Goal: Task Accomplishment & Management: Use online tool/utility

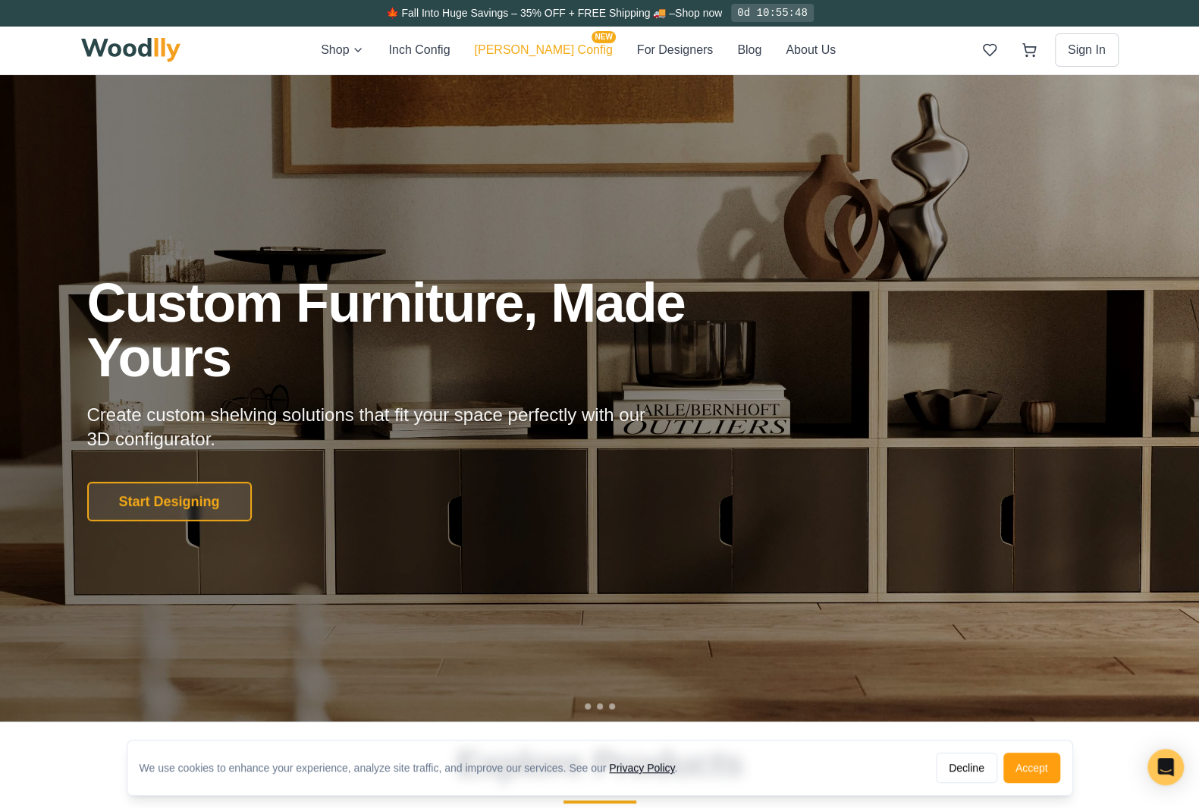
click at [539, 46] on button "[PERSON_NAME] Config NEW" at bounding box center [543, 50] width 138 height 20
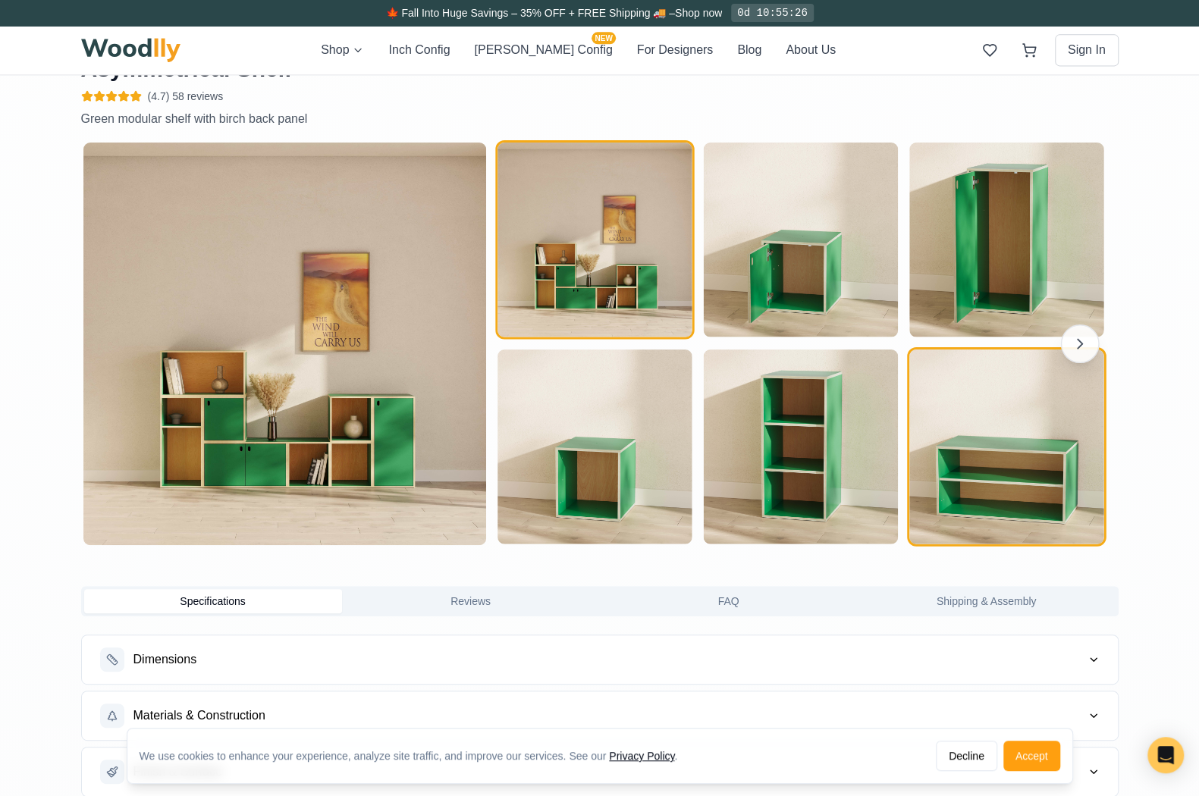
scroll to position [1593, 0]
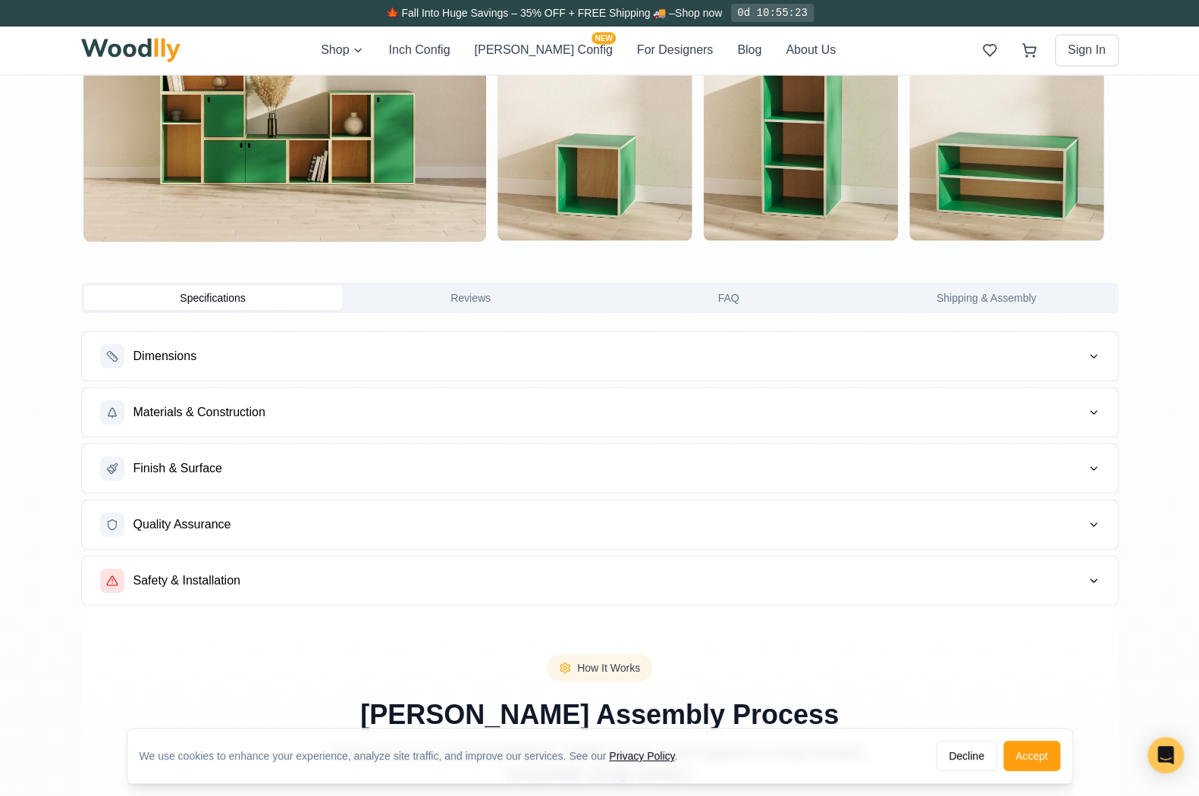
click at [454, 299] on button "Reviews" at bounding box center [471, 298] width 258 height 24
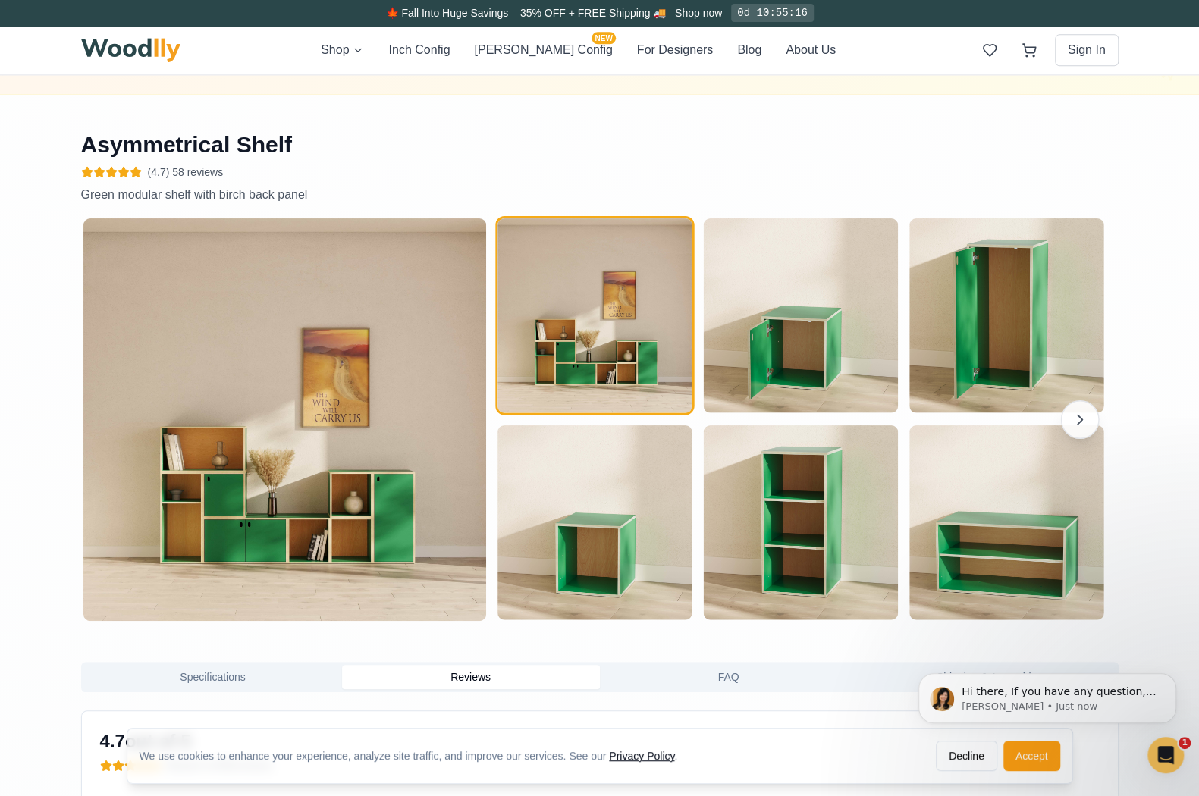
scroll to position [0, 0]
click at [1074, 421] on icon "button" at bounding box center [1079, 419] width 18 height 18
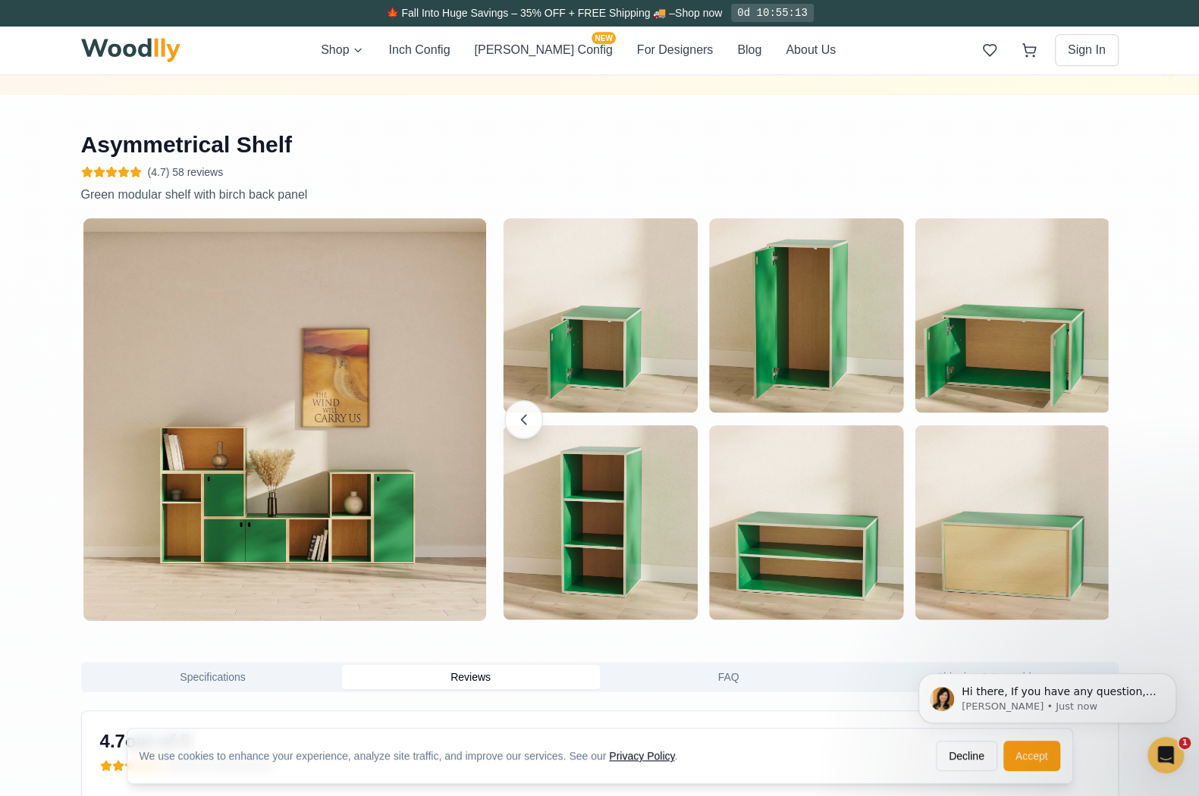
scroll to position [0, 136]
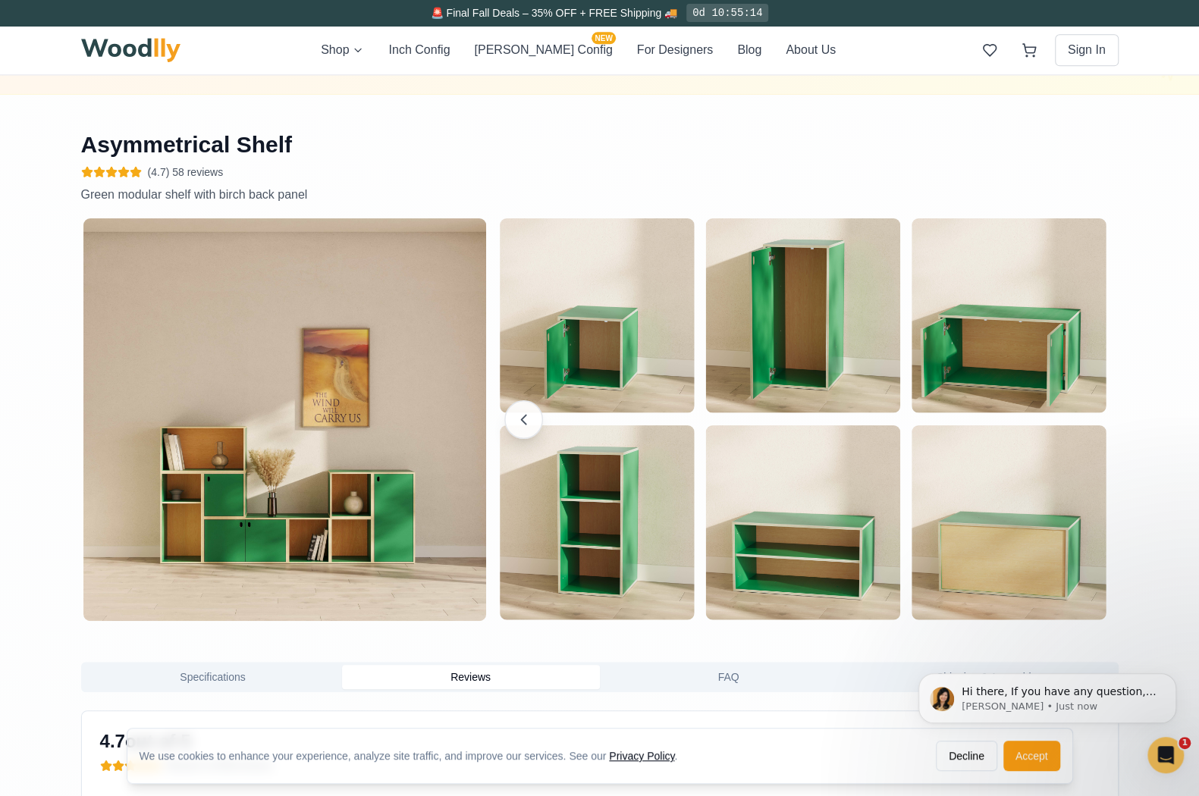
click at [1075, 421] on div at bounding box center [699, 419] width 817 height 407
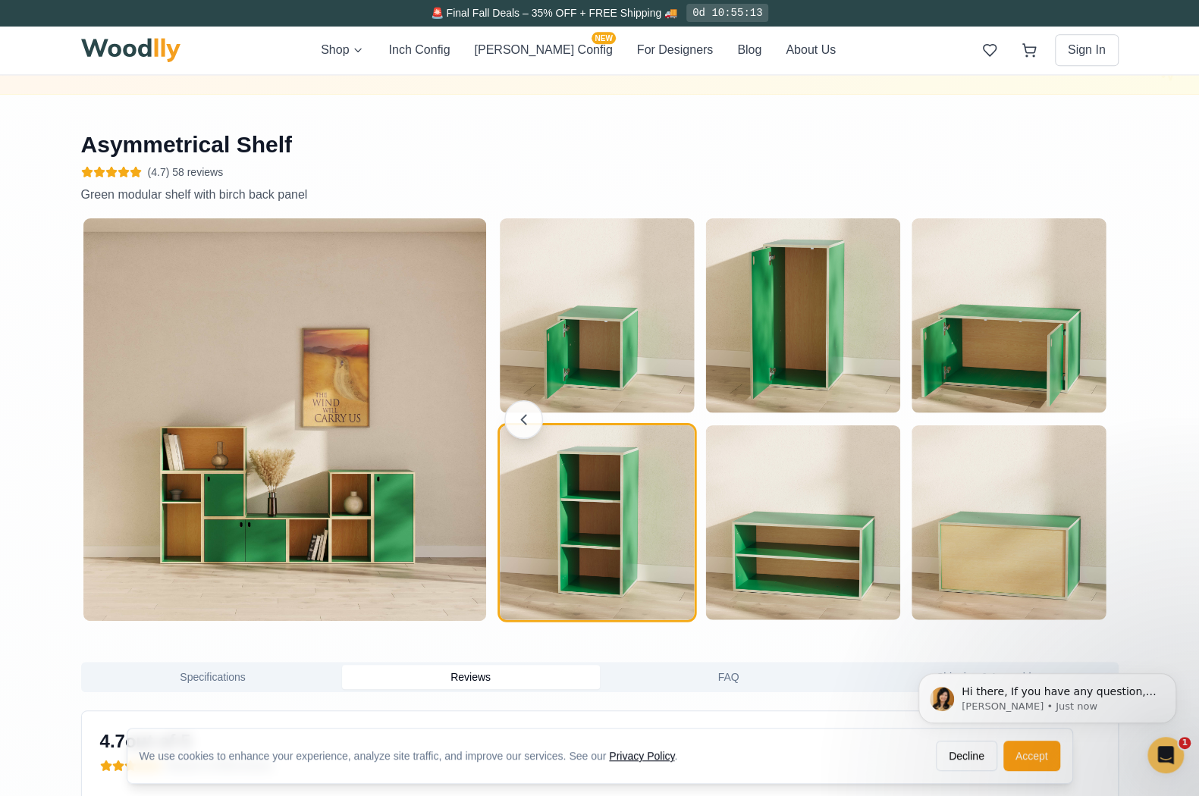
click at [584, 503] on img "button" at bounding box center [597, 522] width 194 height 194
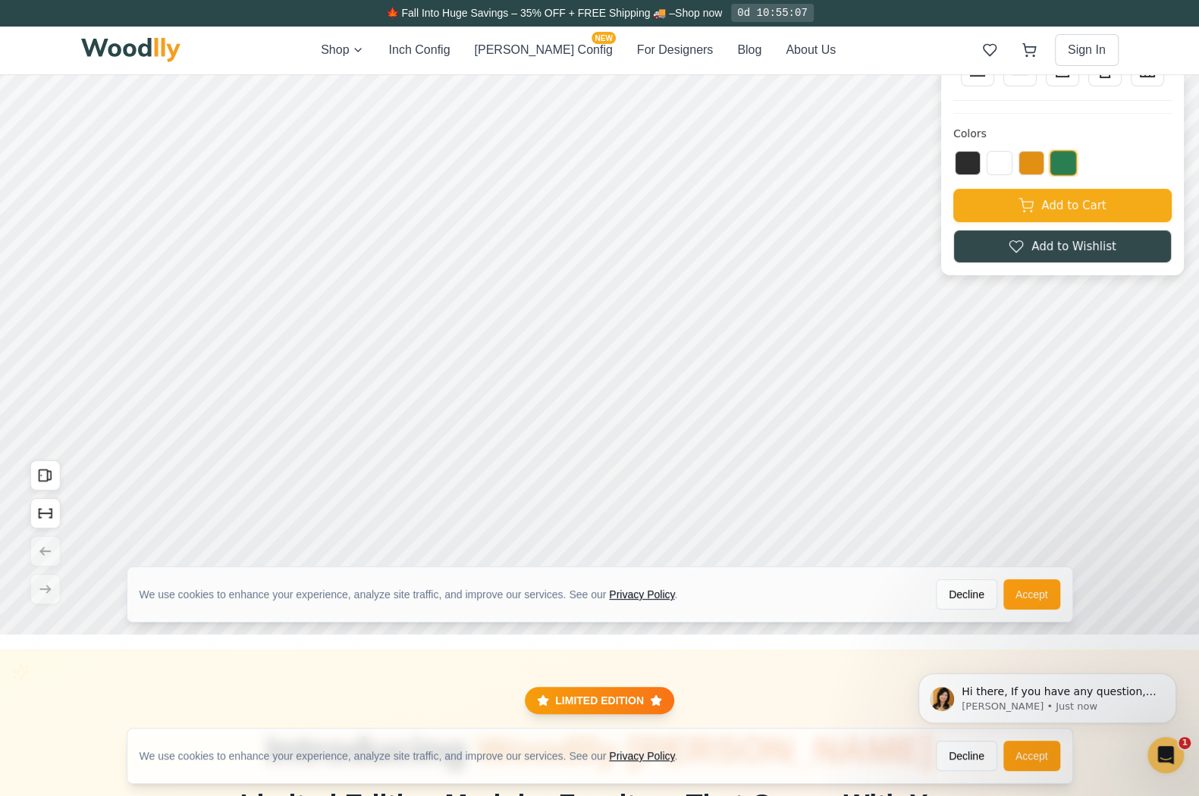
scroll to position [0, 0]
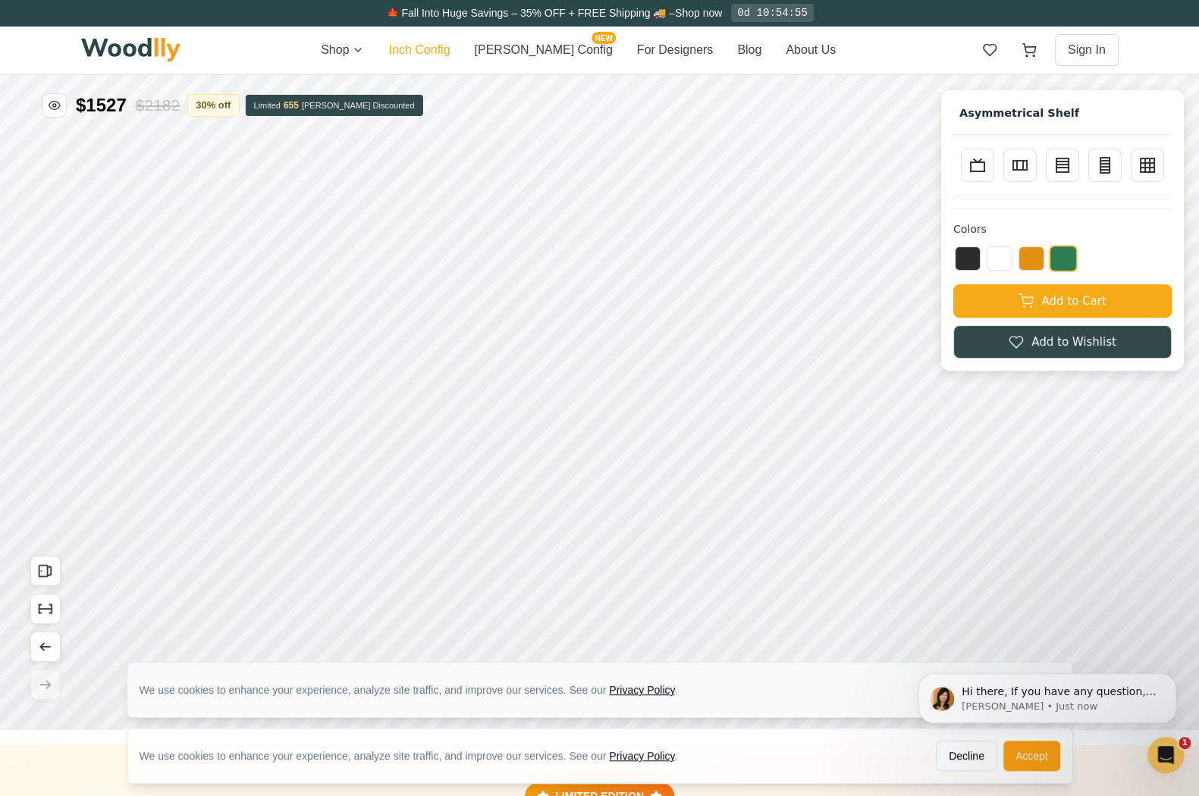
click at [450, 50] on button "Inch Config" at bounding box center [418, 50] width 61 height 18
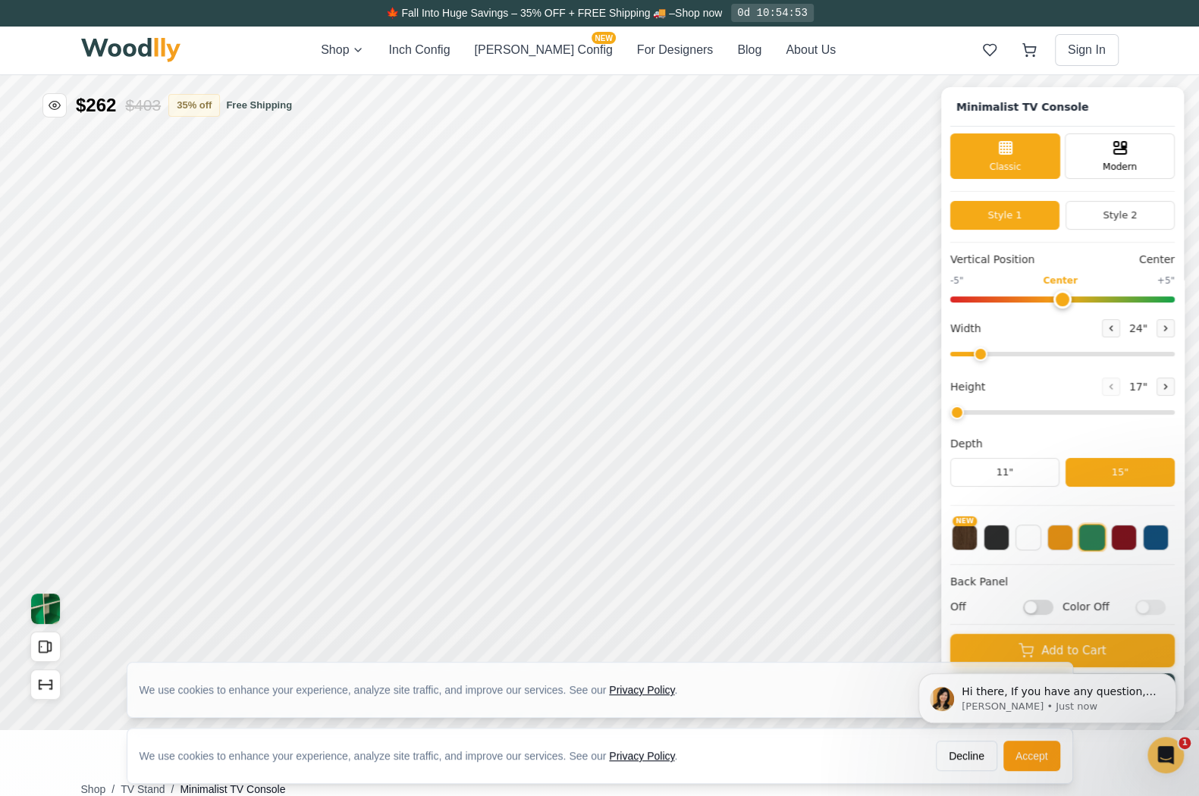
type input "63"
type input "2"
click at [46, 645] on icon "Open All Doors and Drawers" at bounding box center [45, 647] width 17 height 17
click at [1005, 159] on span "Classic" at bounding box center [1006, 166] width 32 height 14
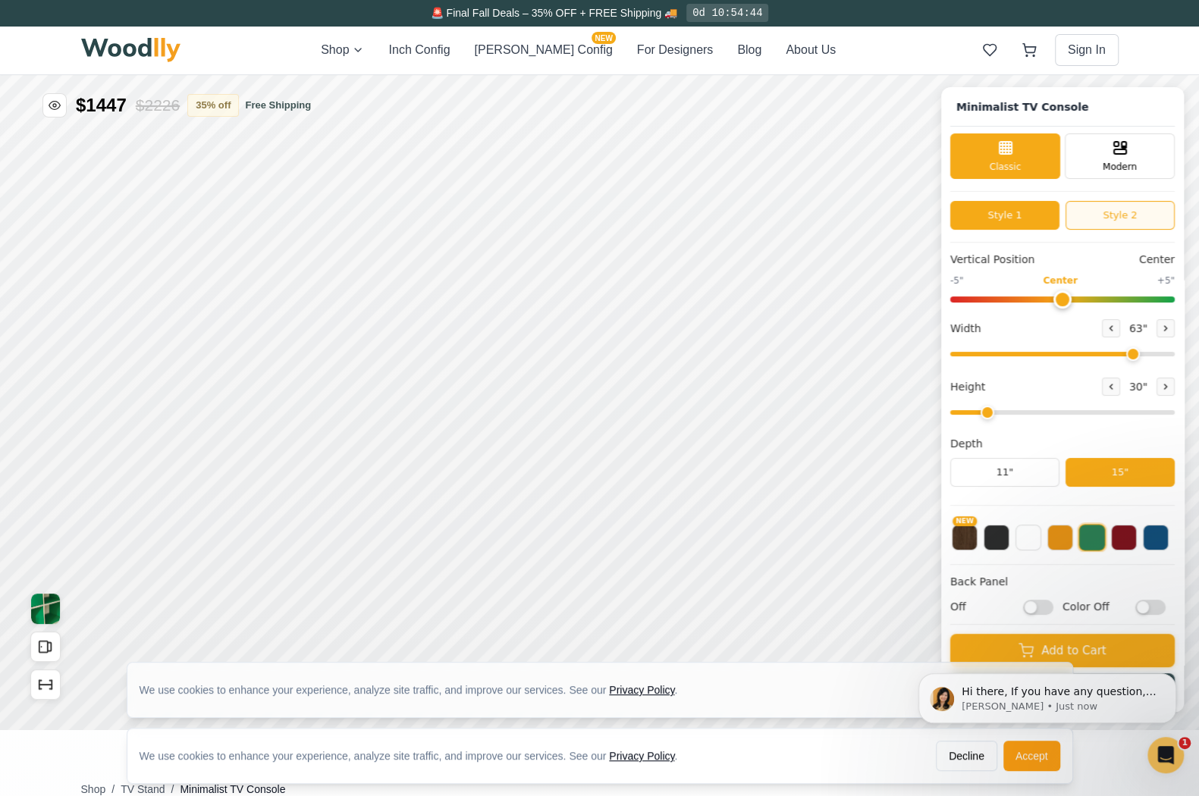
click at [1160, 214] on button "Style 2" at bounding box center [1120, 215] width 109 height 29
click at [1151, 209] on button "Style 2" at bounding box center [1120, 215] width 109 height 29
click at [993, 217] on button "Style 1" at bounding box center [1004, 215] width 109 height 29
click at [1146, 156] on div "Modern" at bounding box center [1120, 155] width 110 height 46
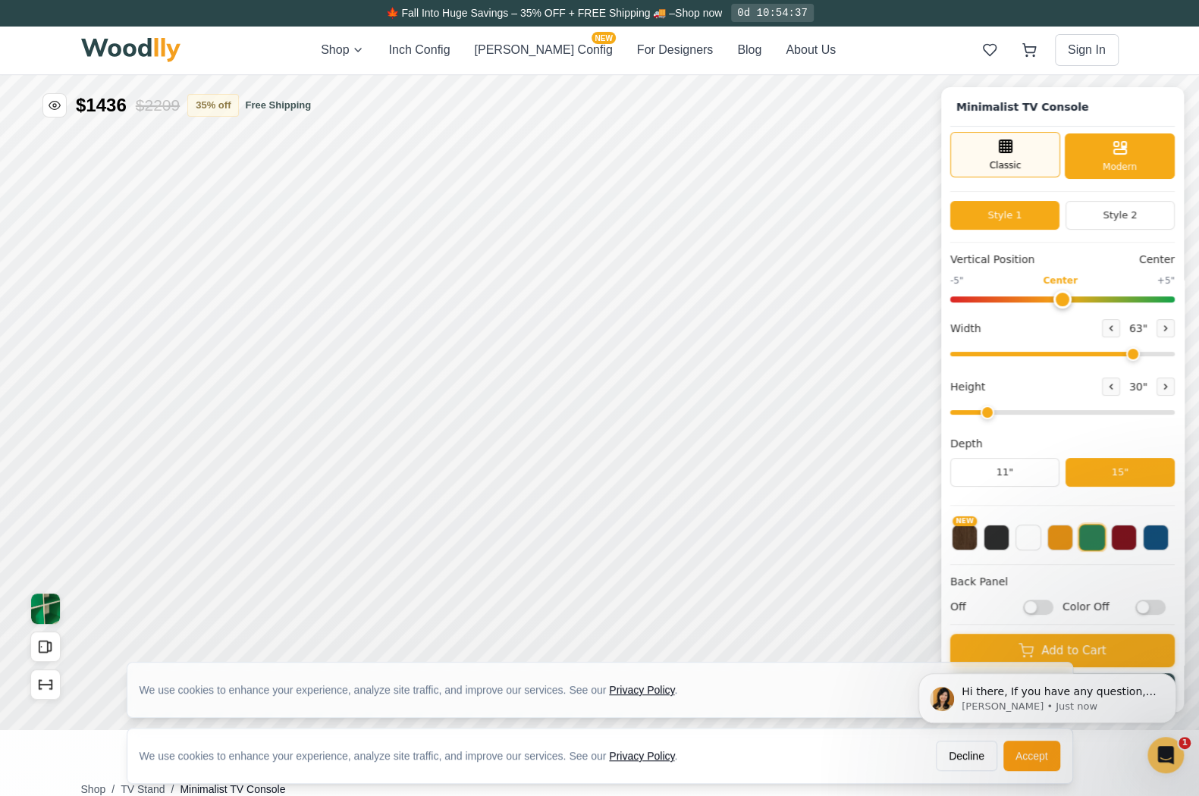
click at [1006, 156] on div "Classic" at bounding box center [1005, 155] width 110 height 46
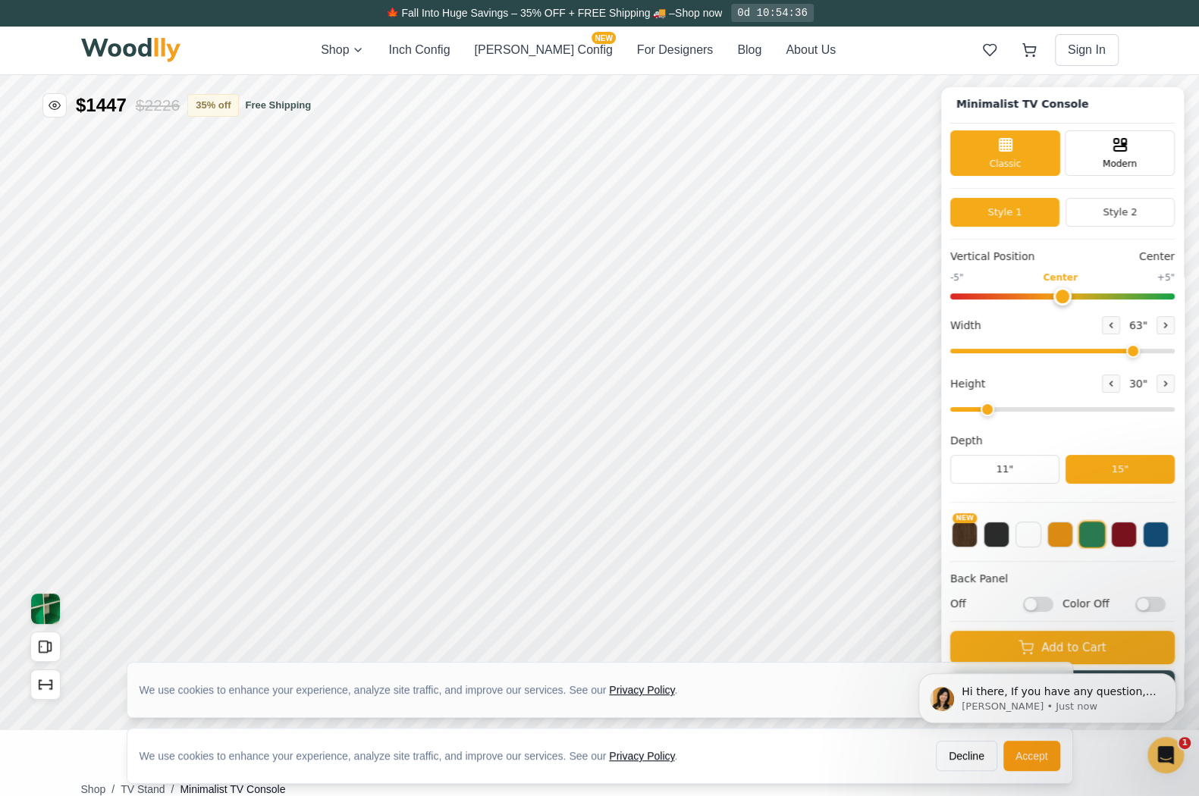
scroll to position [3, 0]
drag, startPoint x: 1143, startPoint y: 350, endPoint x: 1006, endPoint y: 356, distance: 137.4
type input "28"
click at [1006, 353] on input "range" at bounding box center [1062, 351] width 225 height 5
click at [1067, 529] on button at bounding box center [1060, 533] width 26 height 26
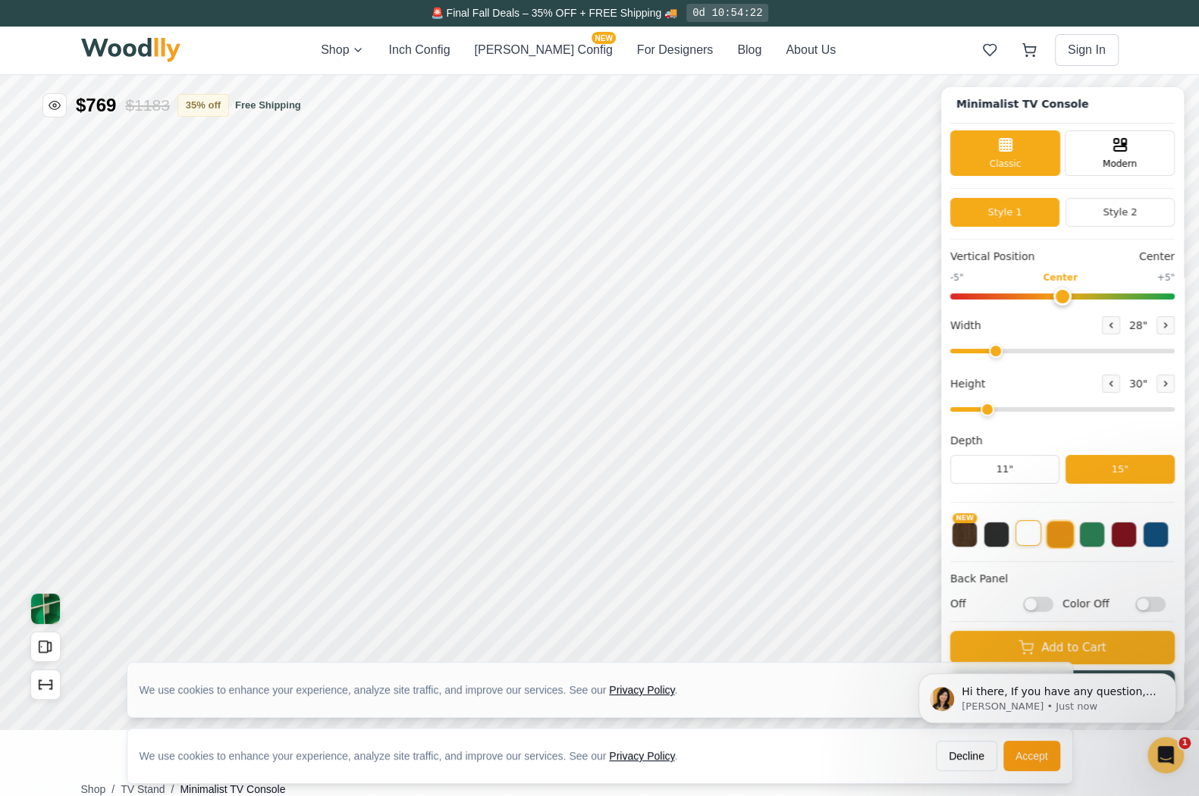
click at [1038, 539] on button at bounding box center [1029, 533] width 26 height 26
click at [1010, 537] on button at bounding box center [997, 533] width 26 height 26
click at [975, 532] on button "NEW" at bounding box center [965, 533] width 26 height 26
click at [1010, 537] on button at bounding box center [997, 533] width 26 height 26
click at [1041, 527] on button at bounding box center [1029, 533] width 26 height 26
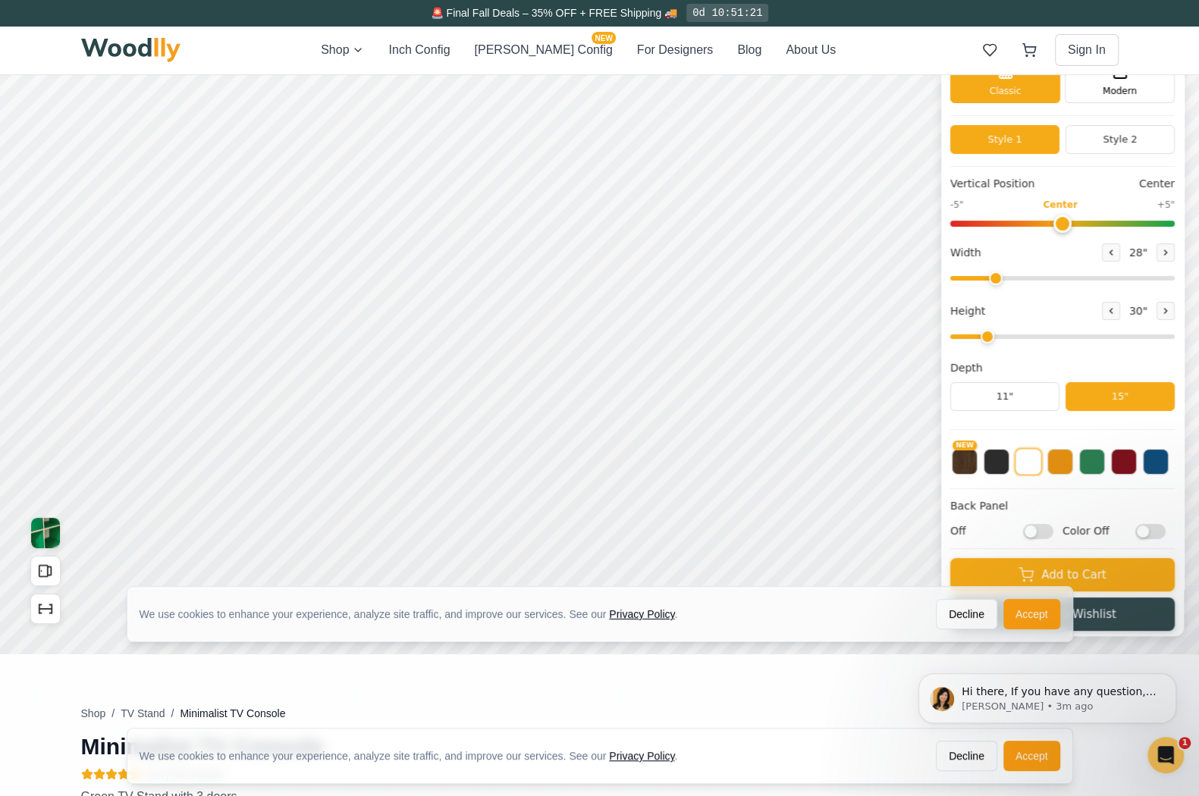
scroll to position [76, 0]
click at [1169, 309] on icon at bounding box center [1165, 310] width 9 height 9
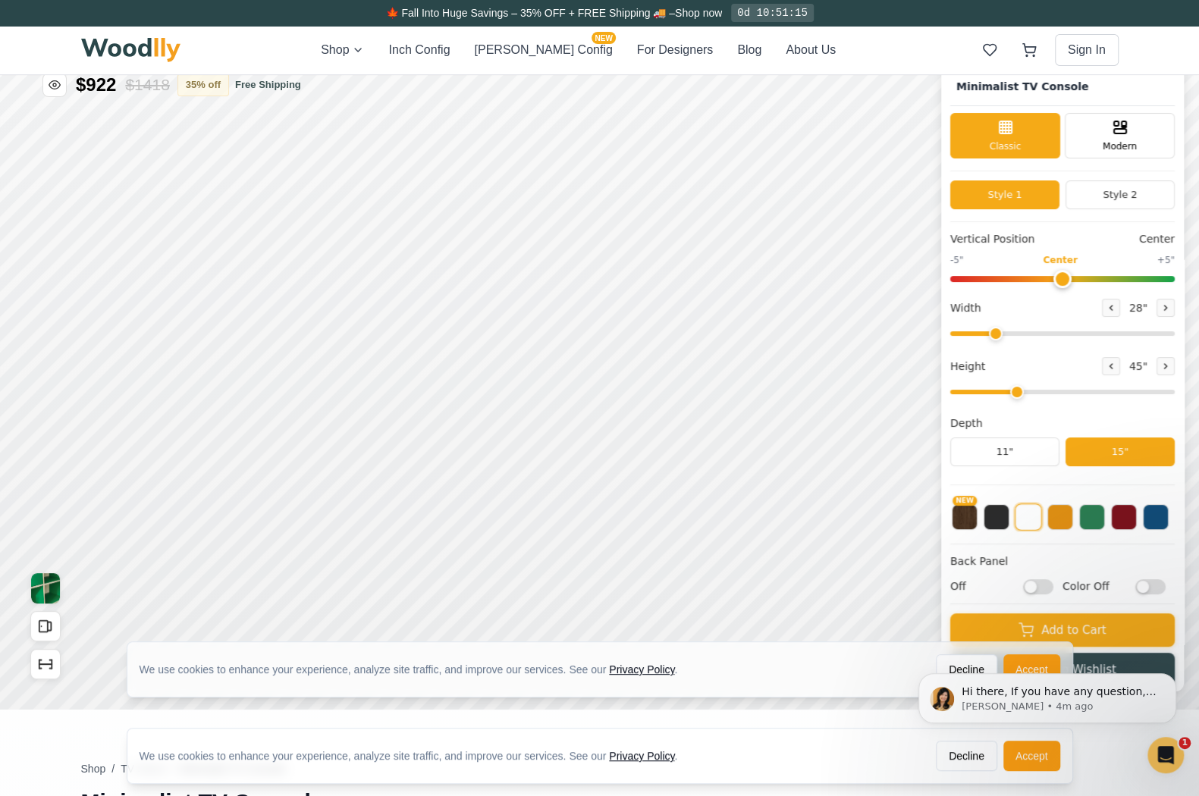
scroll to position [0, 0]
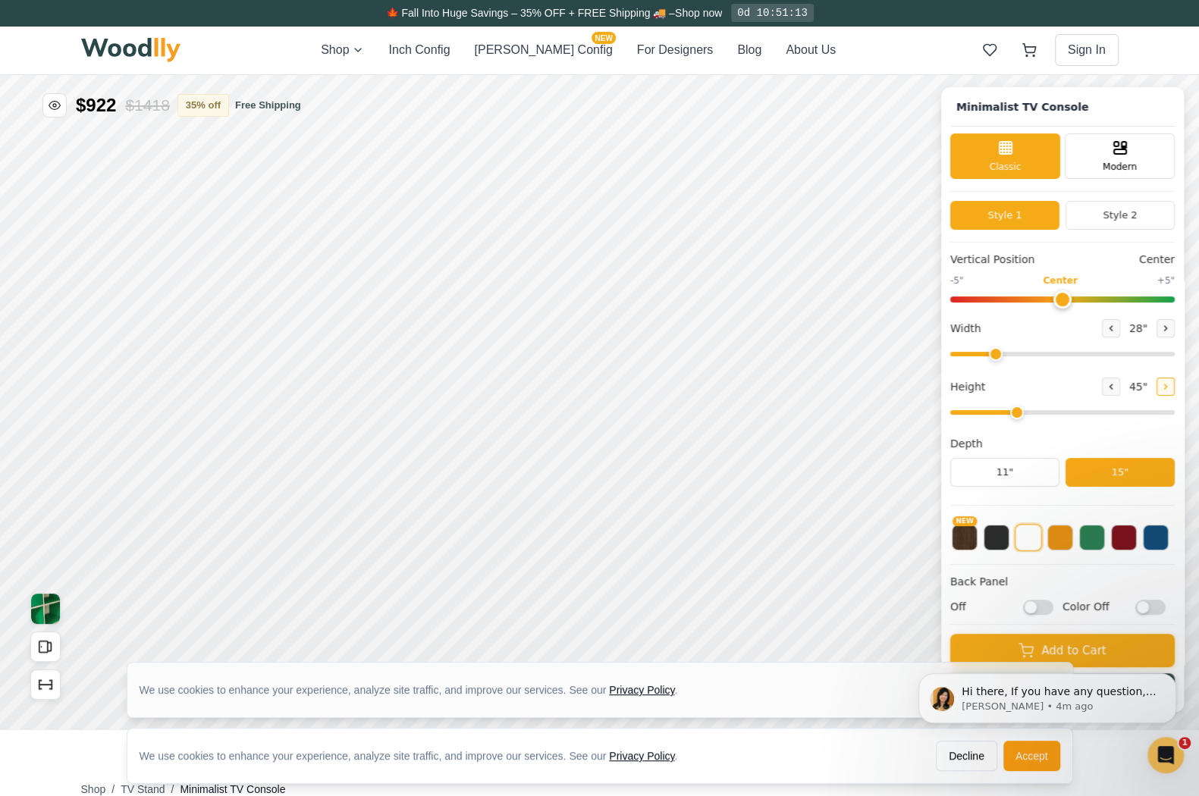
click at [1170, 379] on button at bounding box center [1166, 387] width 18 height 18
type input "5"
click at [529, 47] on button "[PERSON_NAME] Config NEW" at bounding box center [543, 50] width 138 height 18
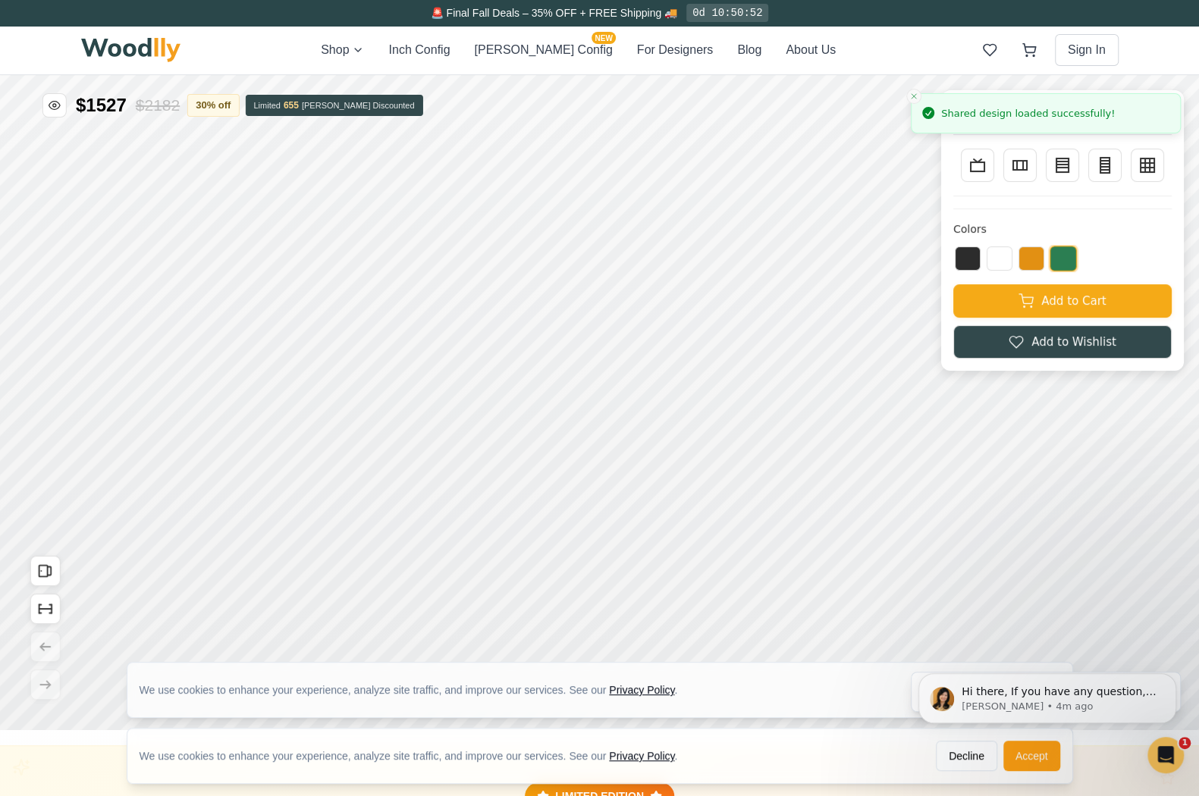
click at [918, 93] on icon "Close toast" at bounding box center [913, 96] width 9 height 9
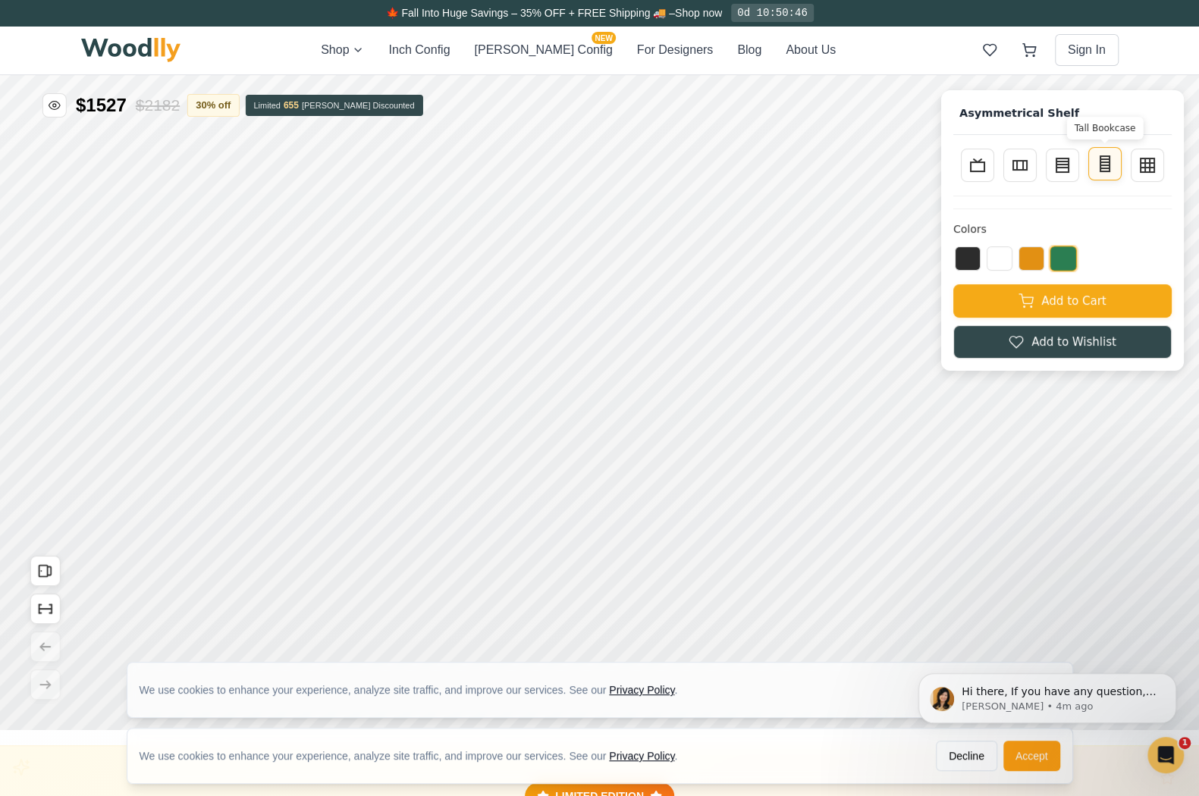
click at [1122, 158] on button "Tall Bookcase" at bounding box center [1104, 163] width 33 height 33
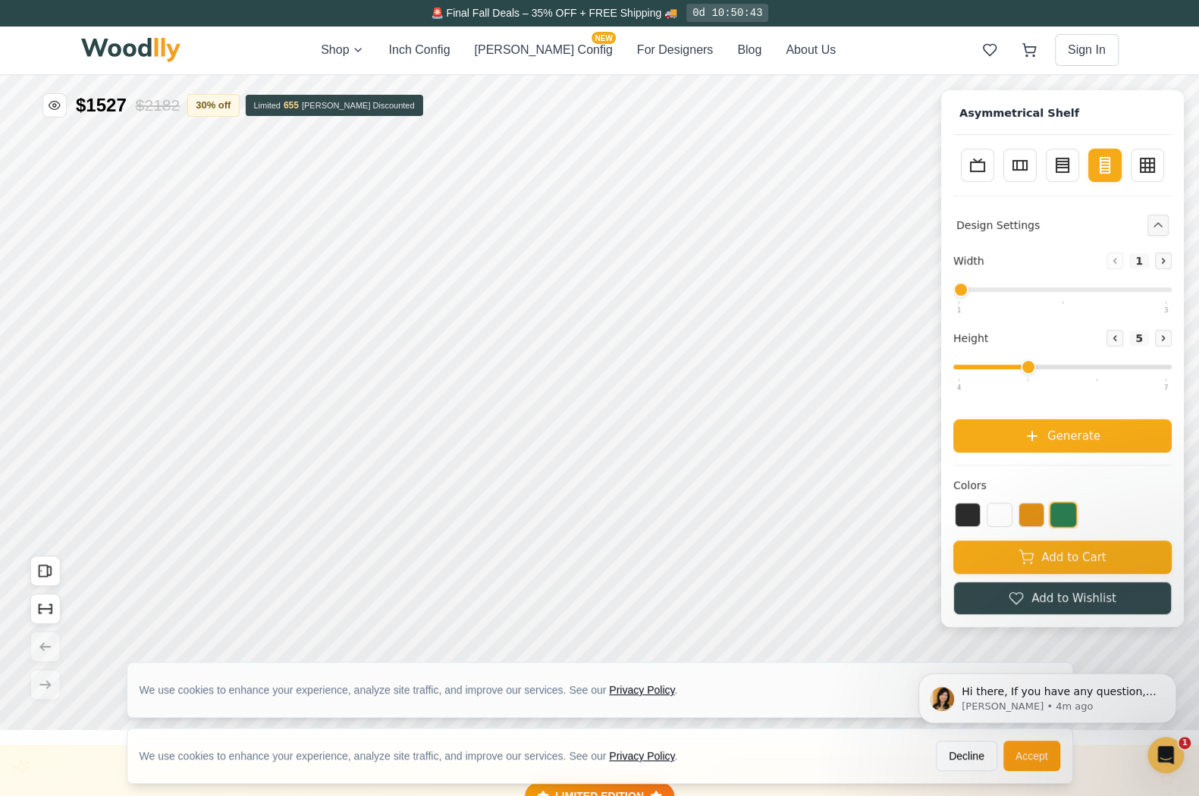
drag, startPoint x: 1068, startPoint y: 290, endPoint x: 1017, endPoint y: 290, distance: 50.8
click at [1017, 290] on input "range" at bounding box center [1062, 289] width 218 height 5
drag, startPoint x: 976, startPoint y: 290, endPoint x: 1028, endPoint y: 294, distance: 51.8
click at [1028, 292] on input "range" at bounding box center [1062, 289] width 218 height 5
click at [1104, 173] on button "Tall Bookcase" at bounding box center [1104, 163] width 33 height 33
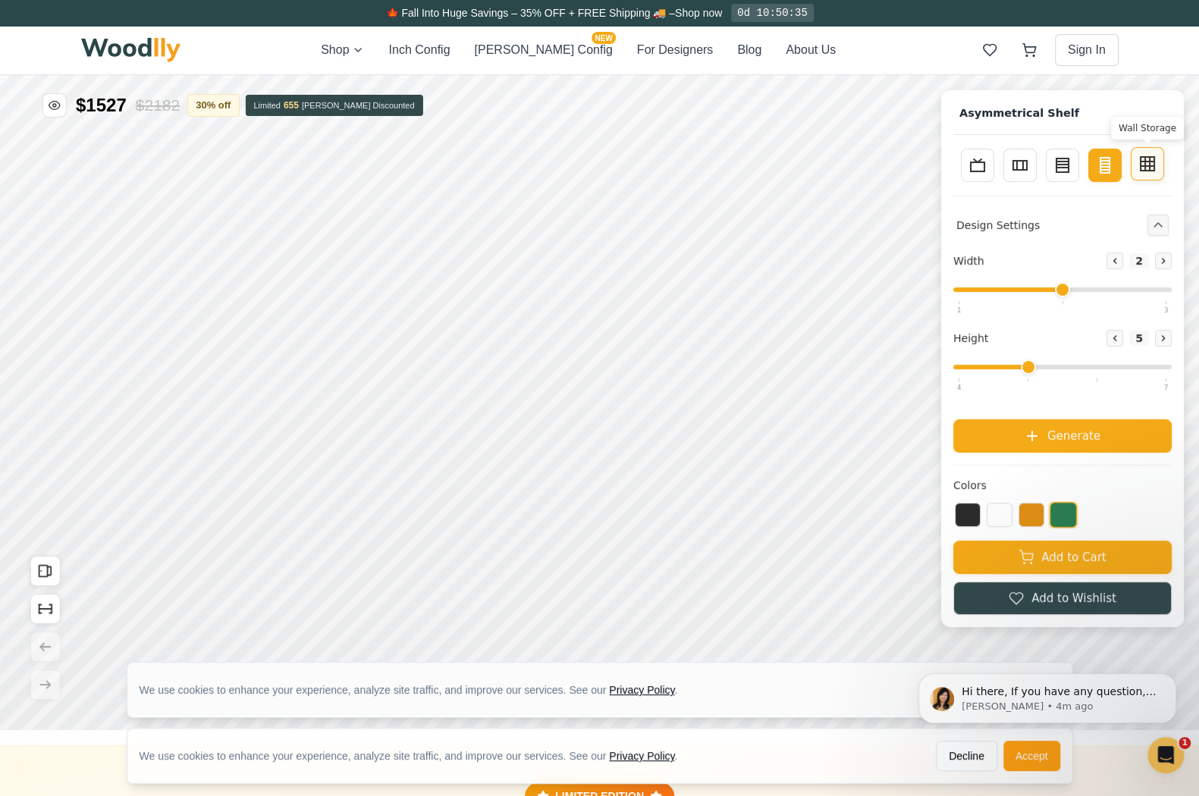
click at [1145, 167] on icon at bounding box center [1145, 164] width 0 height 14
type input "4"
drag, startPoint x: 1044, startPoint y: 364, endPoint x: 1060, endPoint y: 369, distance: 16.6
type input "4"
click at [1060, 369] on input "range" at bounding box center [1062, 367] width 218 height 5
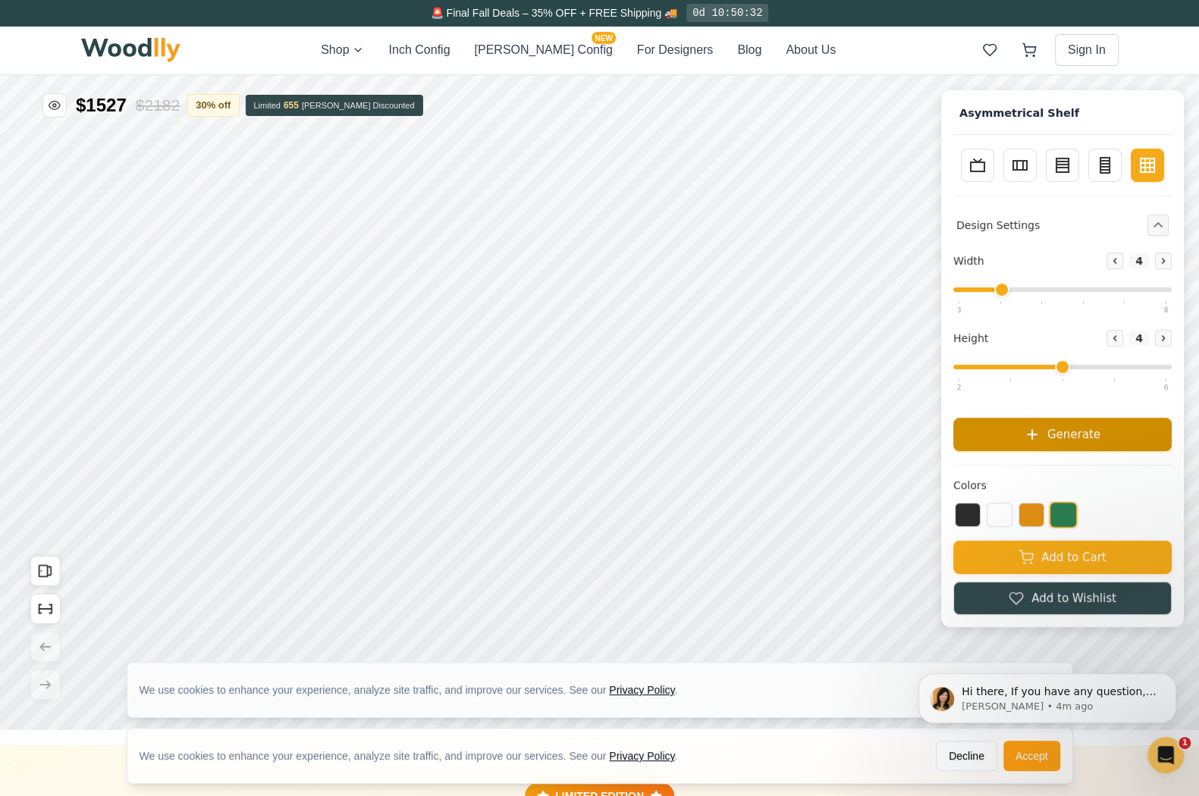
click at [1072, 431] on span "Generate" at bounding box center [1073, 433] width 53 height 17
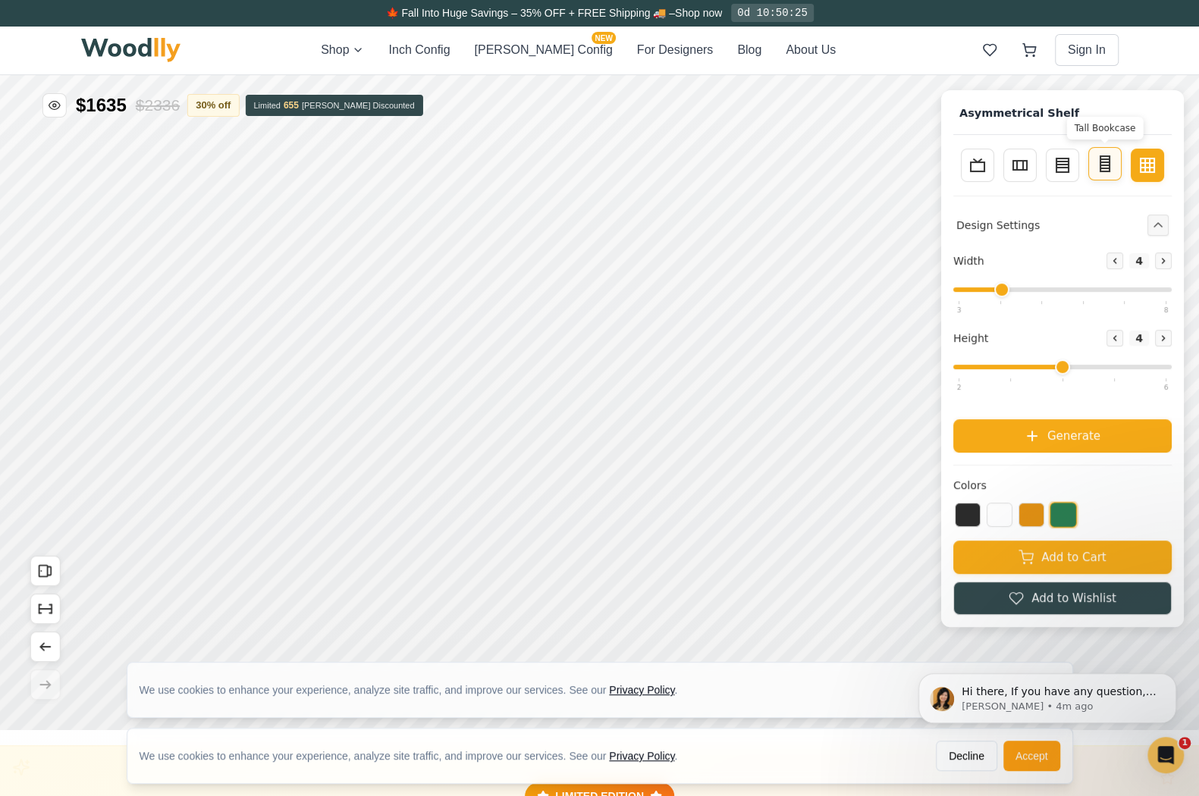
click at [1110, 167] on rect at bounding box center [1105, 163] width 9 height 15
type input "2"
type input "5"
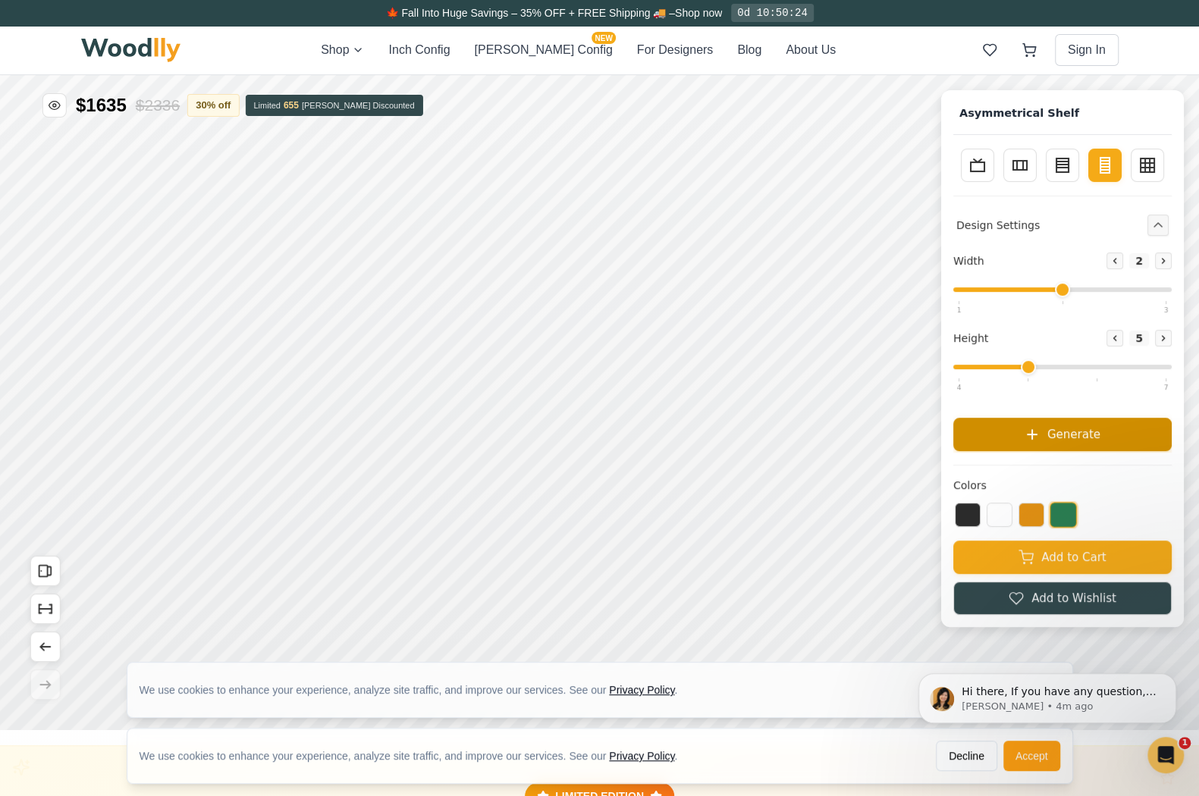
click at [1064, 429] on span "Generate" at bounding box center [1073, 433] width 53 height 17
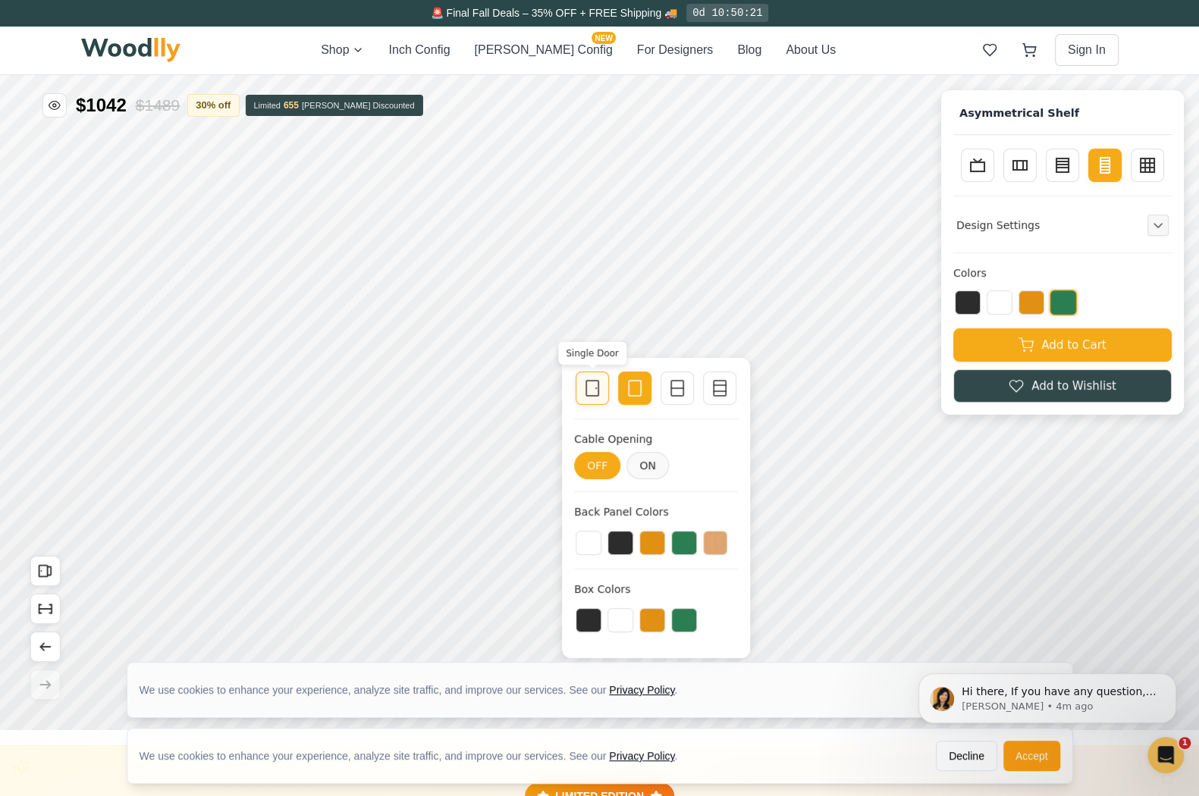
click at [596, 381] on rect at bounding box center [592, 388] width 12 height 15
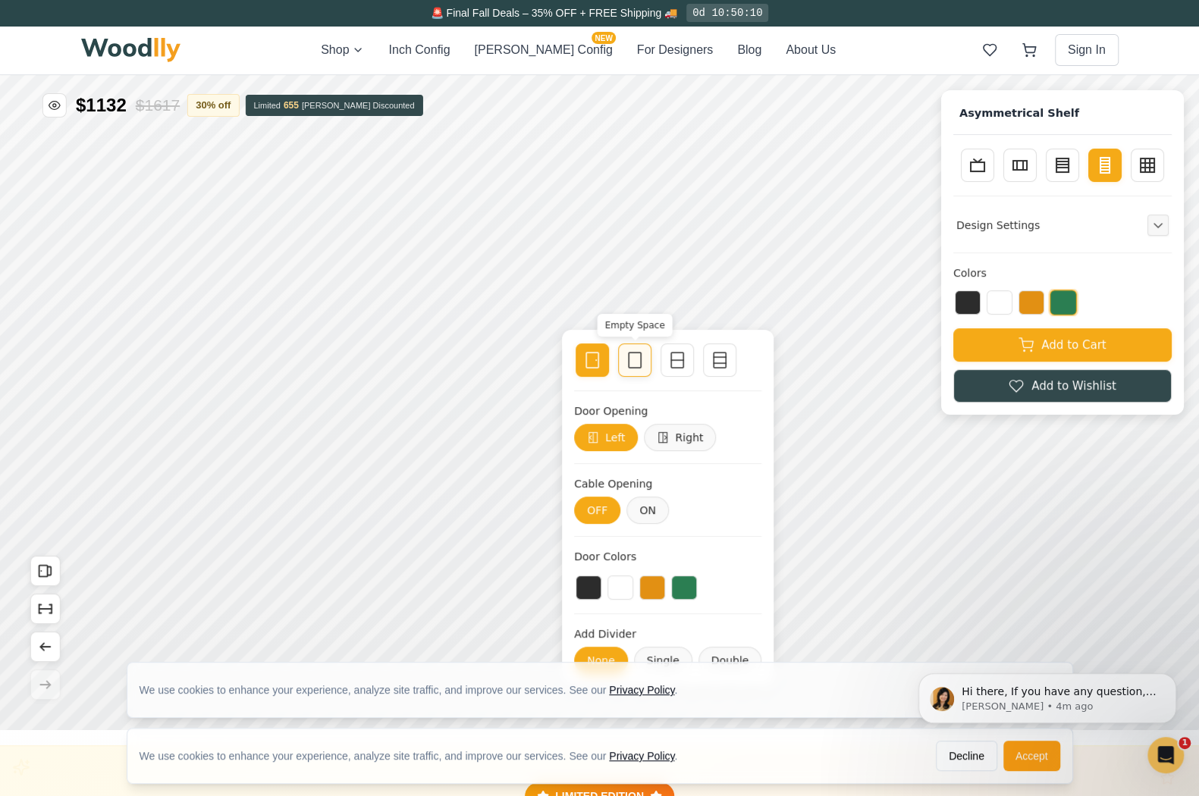
click at [630, 368] on rect at bounding box center [635, 360] width 12 height 15
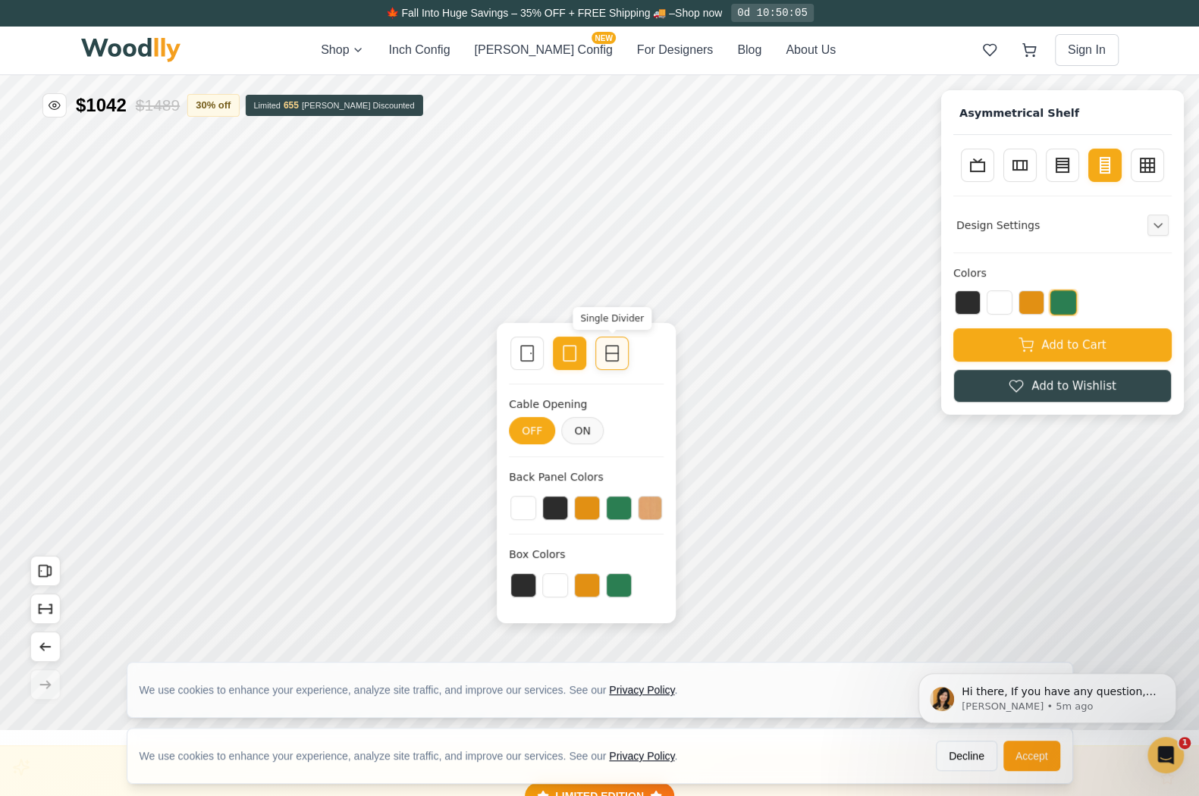
click at [622, 347] on div at bounding box center [611, 353] width 21 height 21
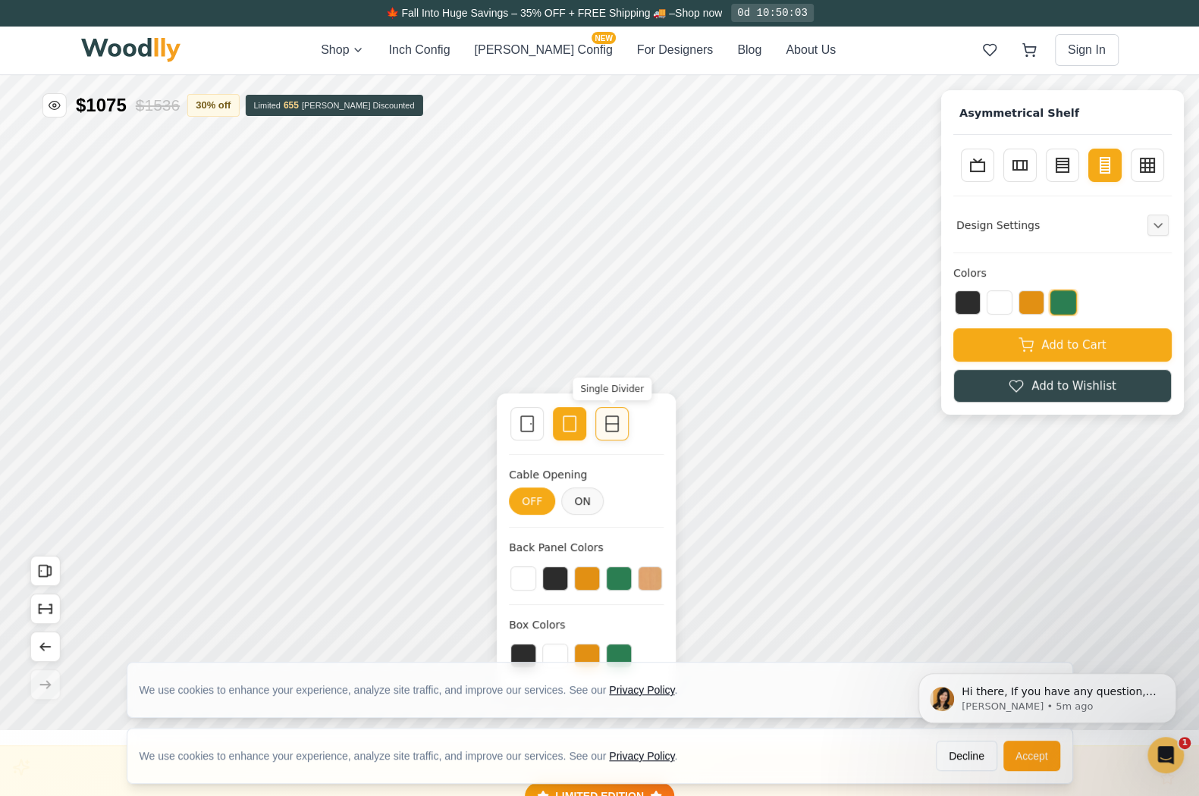
click at [612, 431] on rect at bounding box center [612, 423] width 12 height 15
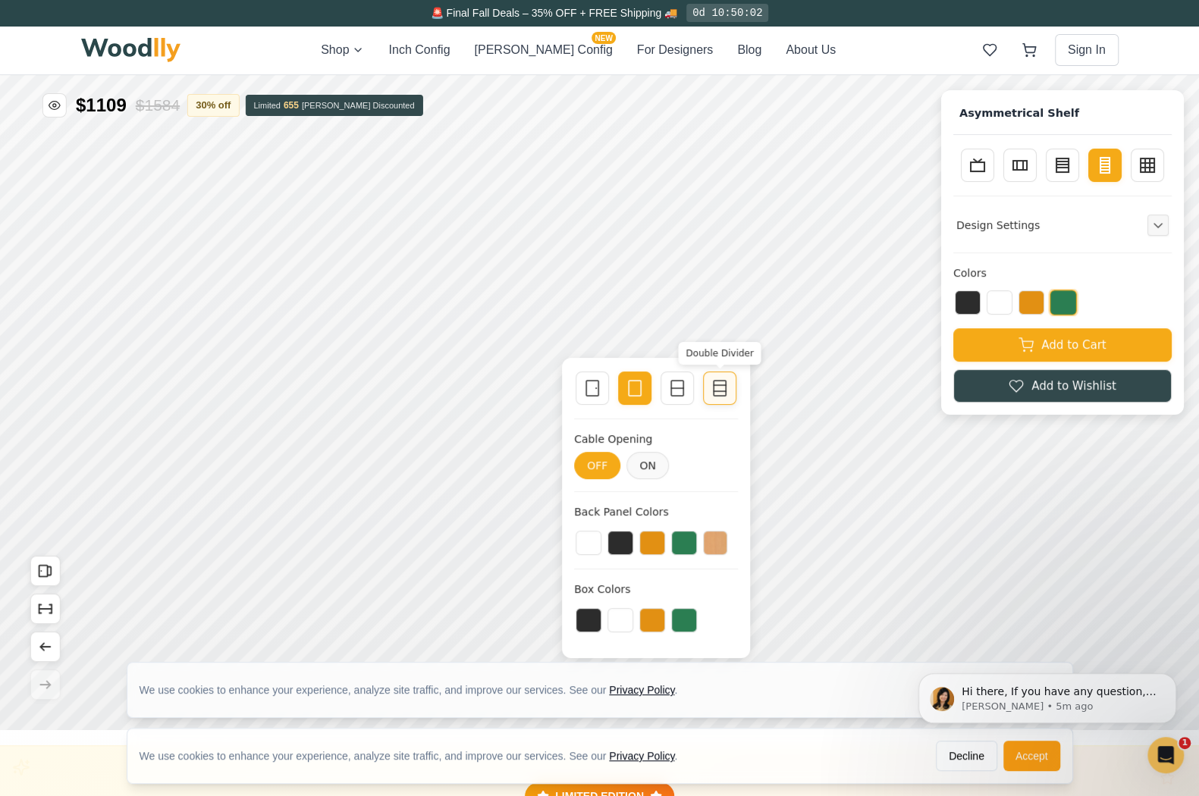
click at [729, 378] on div at bounding box center [719, 388] width 21 height 21
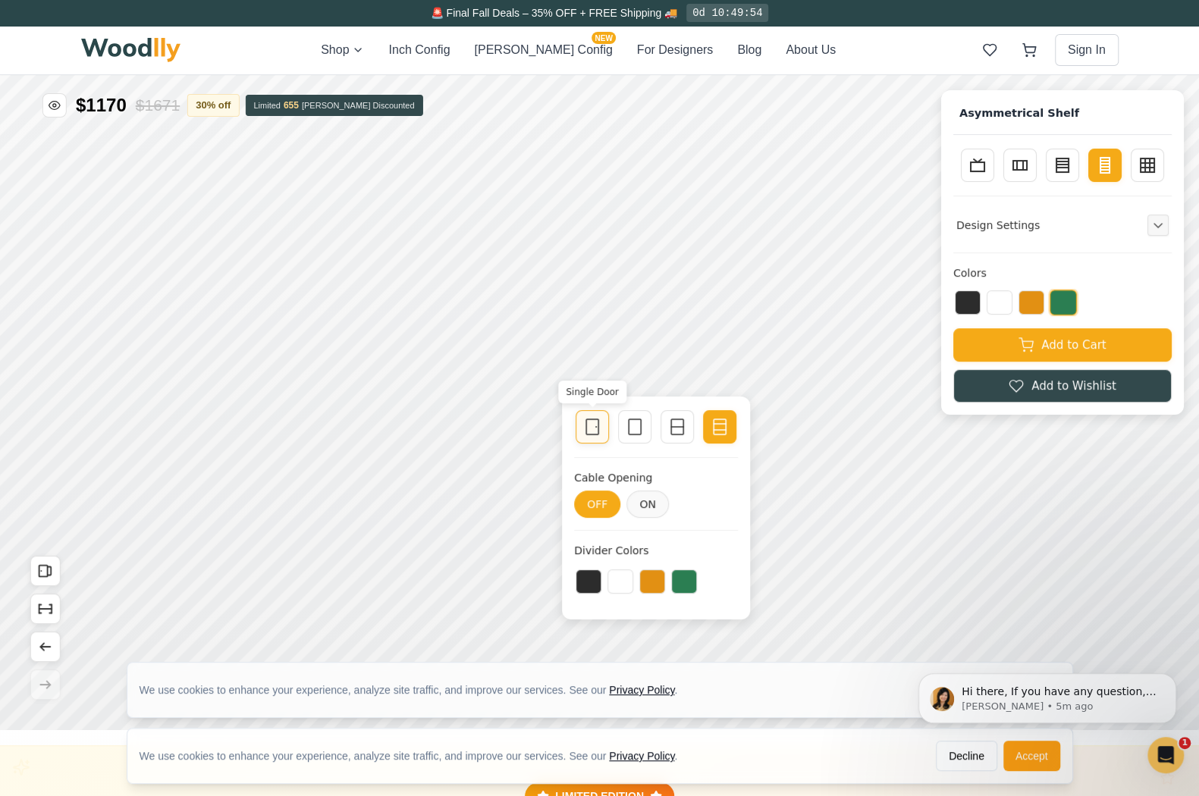
click at [594, 426] on icon at bounding box center [592, 427] width 18 height 18
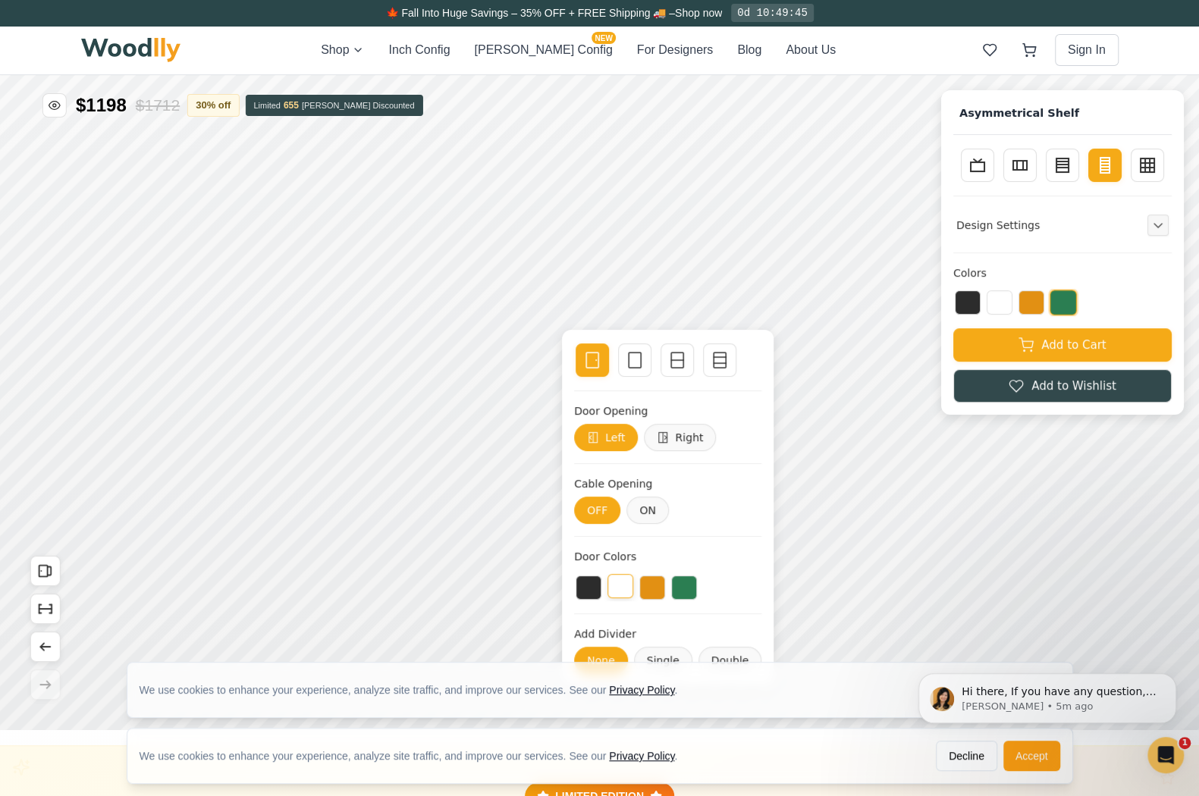
click at [625, 586] on button at bounding box center [621, 586] width 26 height 24
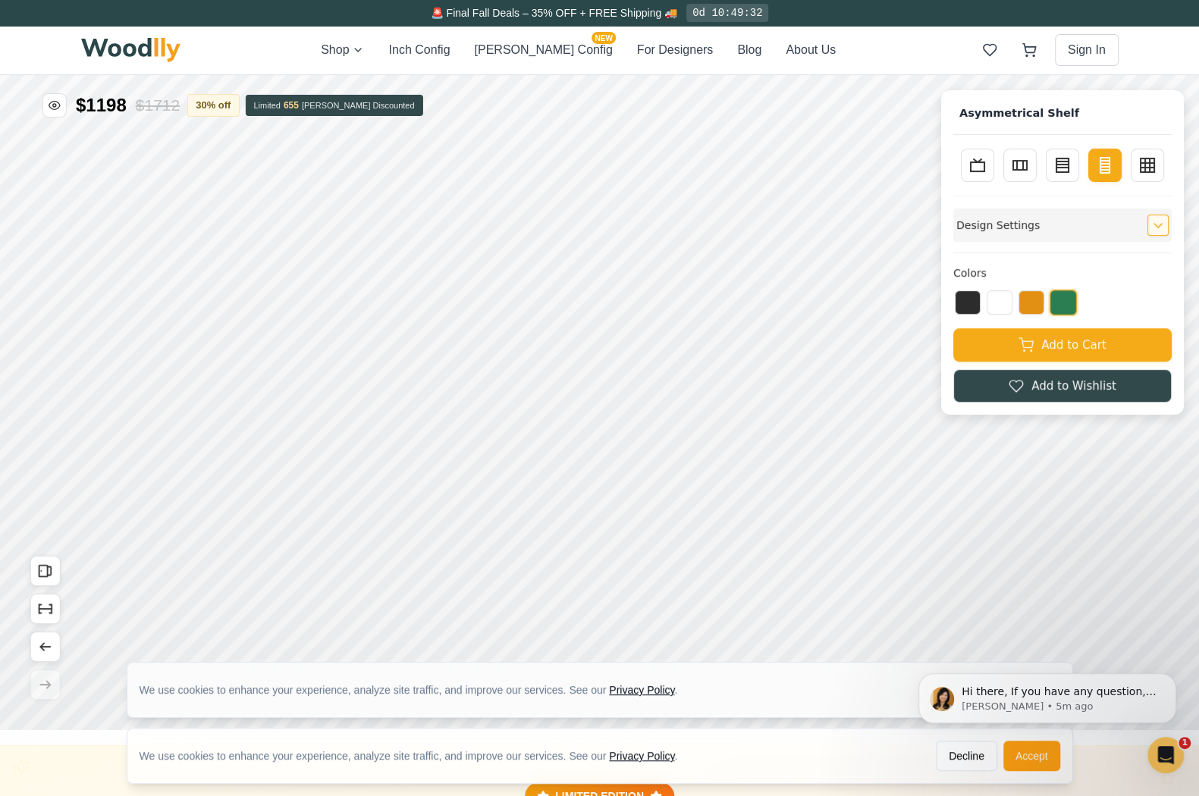
click at [1044, 218] on div "Design Settings" at bounding box center [1062, 225] width 218 height 33
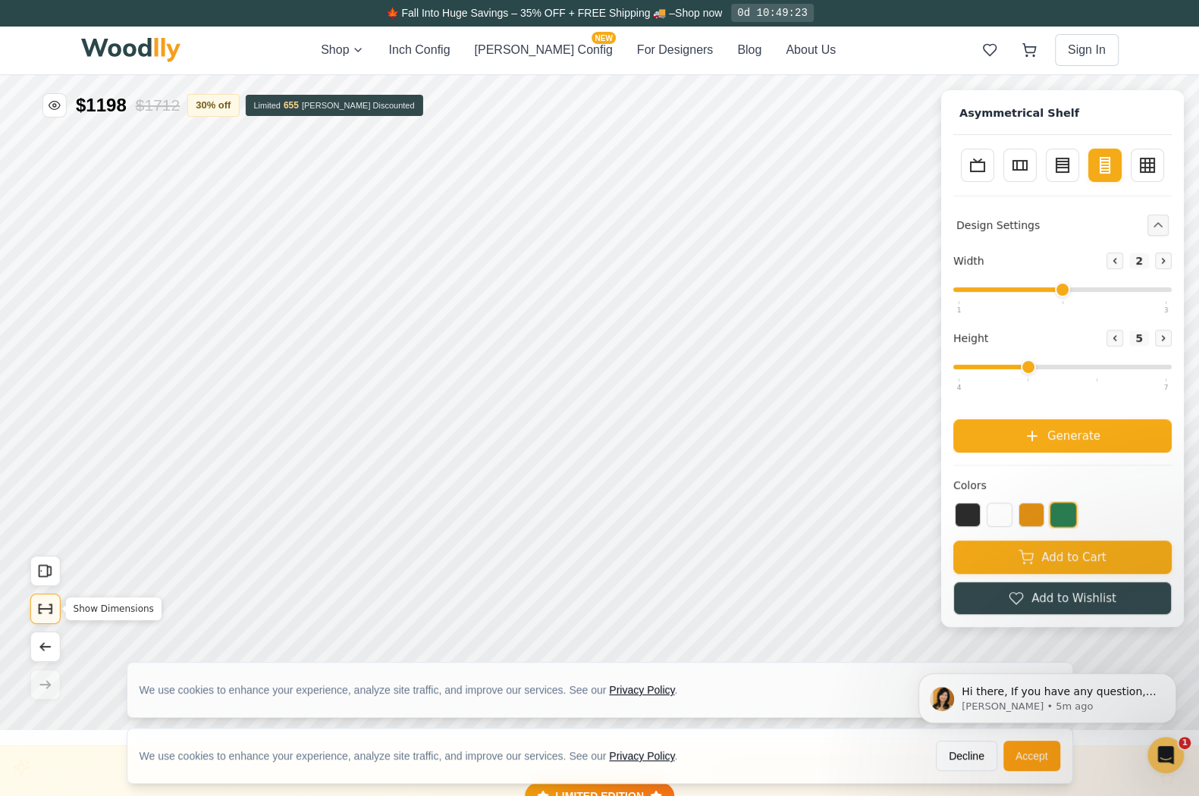
click at [42, 605] on icon "Show Dimensions" at bounding box center [45, 609] width 17 height 17
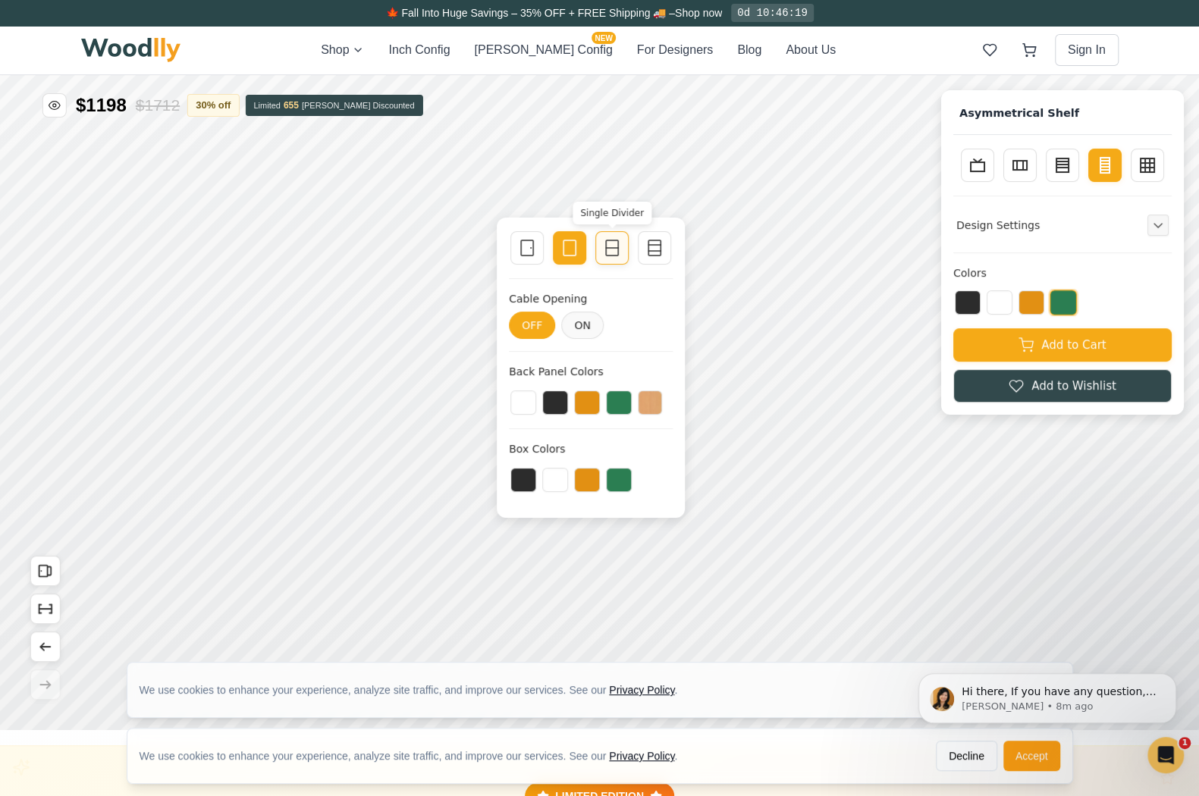
click at [608, 240] on icon at bounding box center [612, 248] width 18 height 18
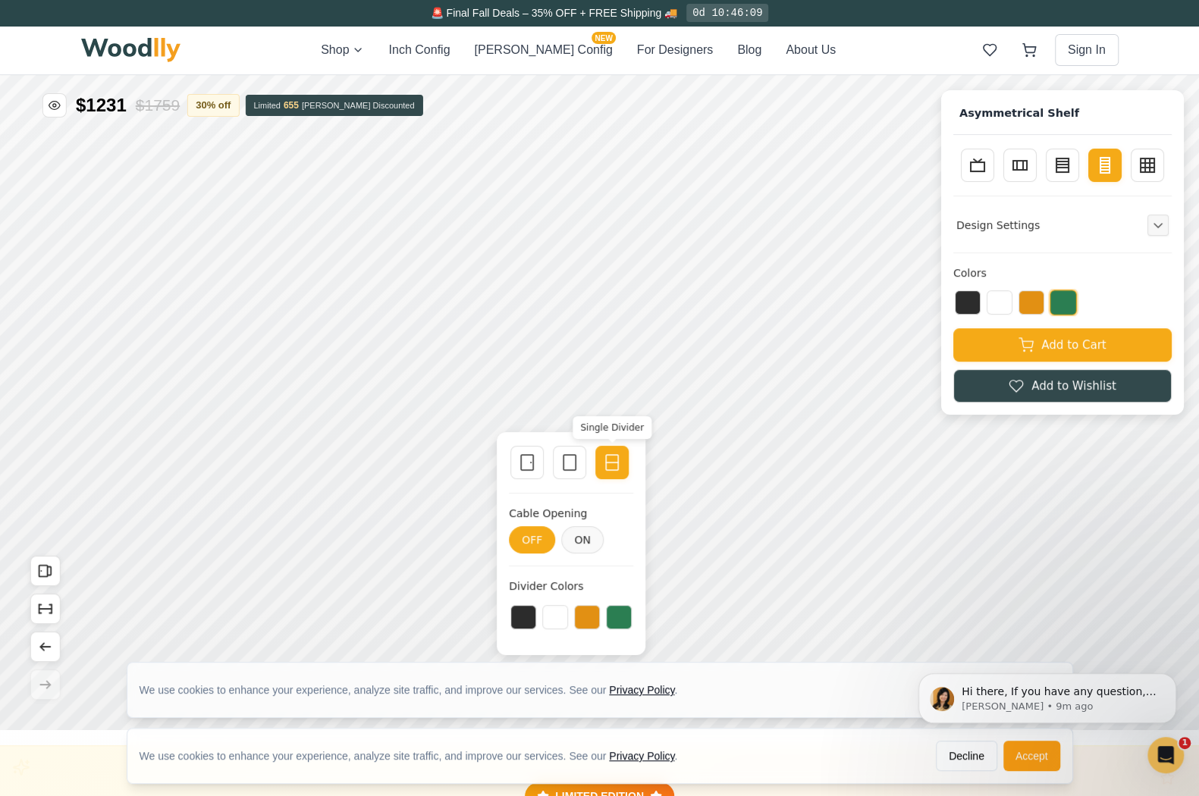
click at [616, 466] on icon at bounding box center [612, 463] width 18 height 18
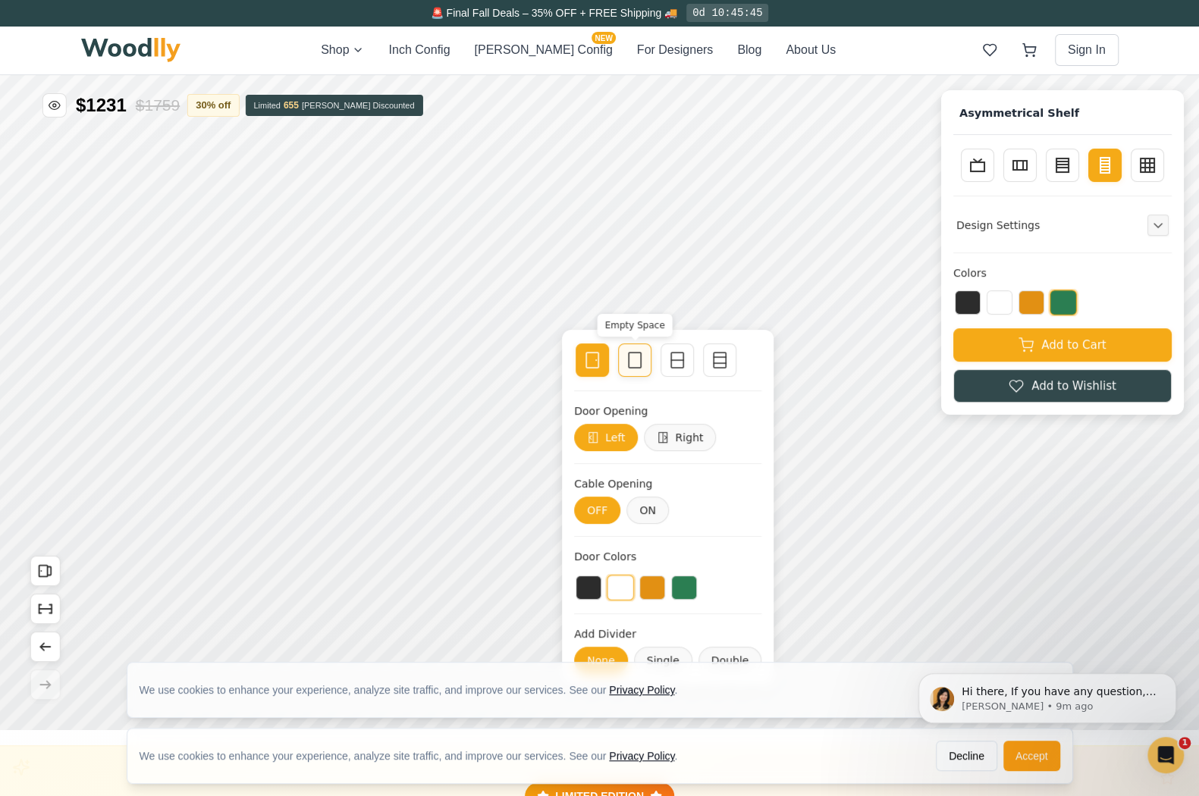
click at [635, 360] on icon at bounding box center [635, 360] width 18 height 18
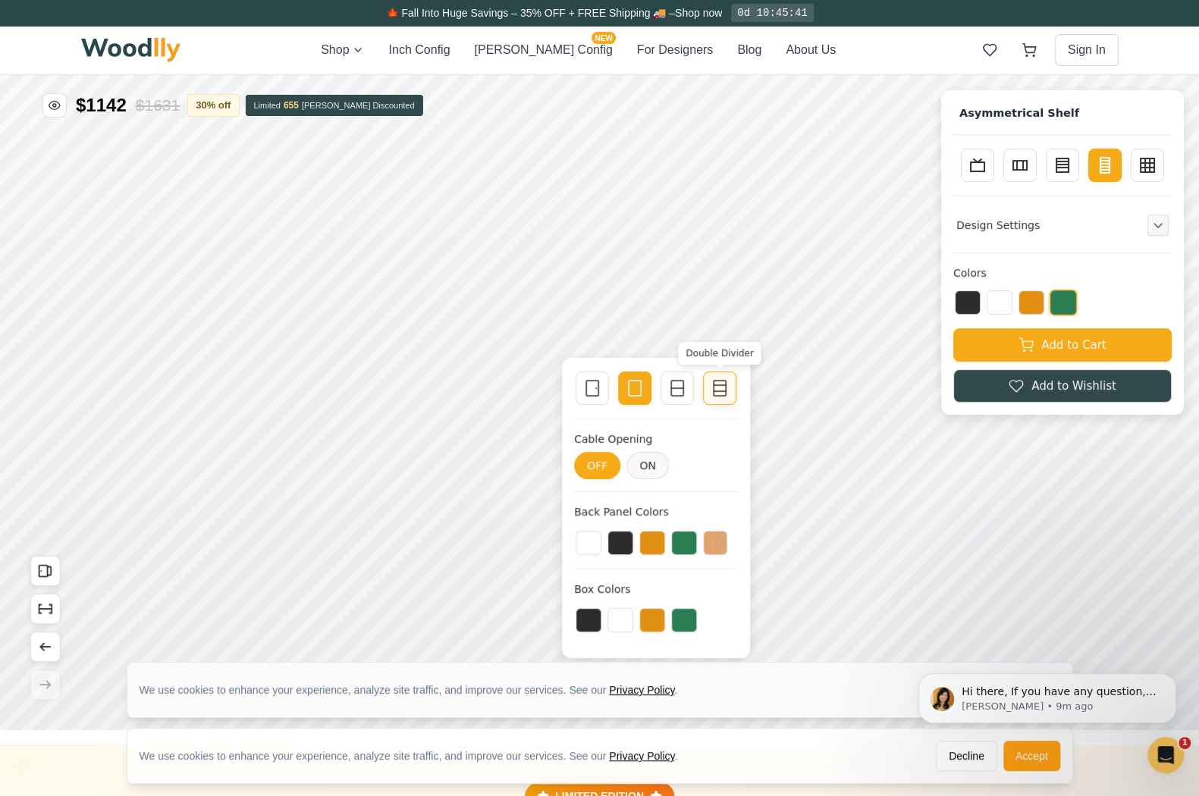
click at [730, 384] on div at bounding box center [719, 388] width 21 height 21
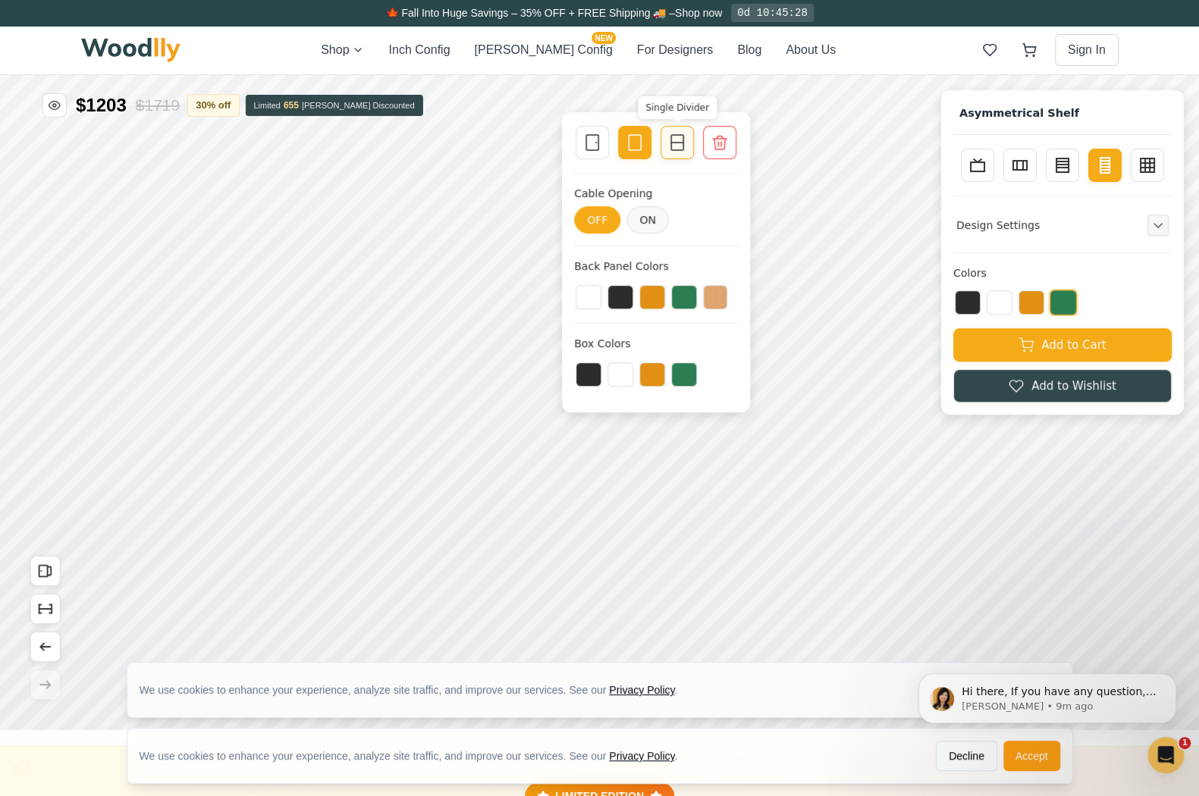
click at [667, 152] on div at bounding box center [677, 142] width 21 height 21
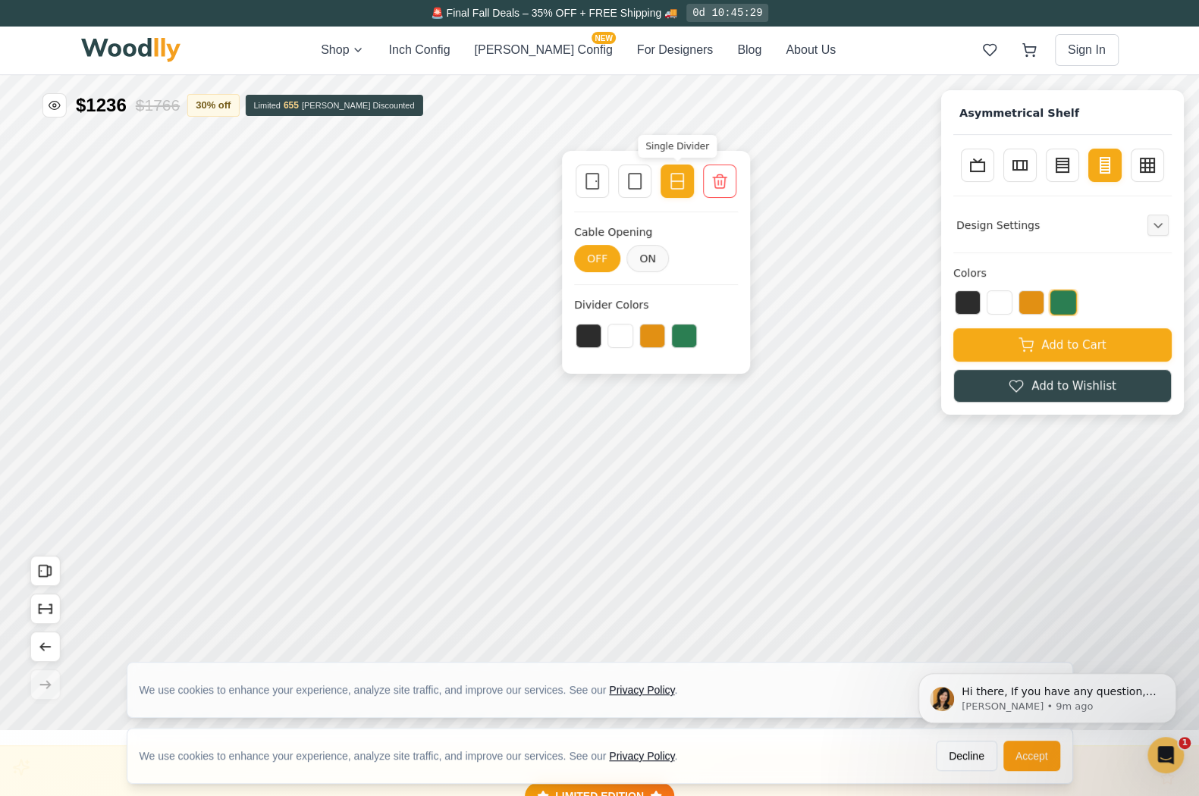
click at [678, 178] on icon at bounding box center [677, 181] width 18 height 18
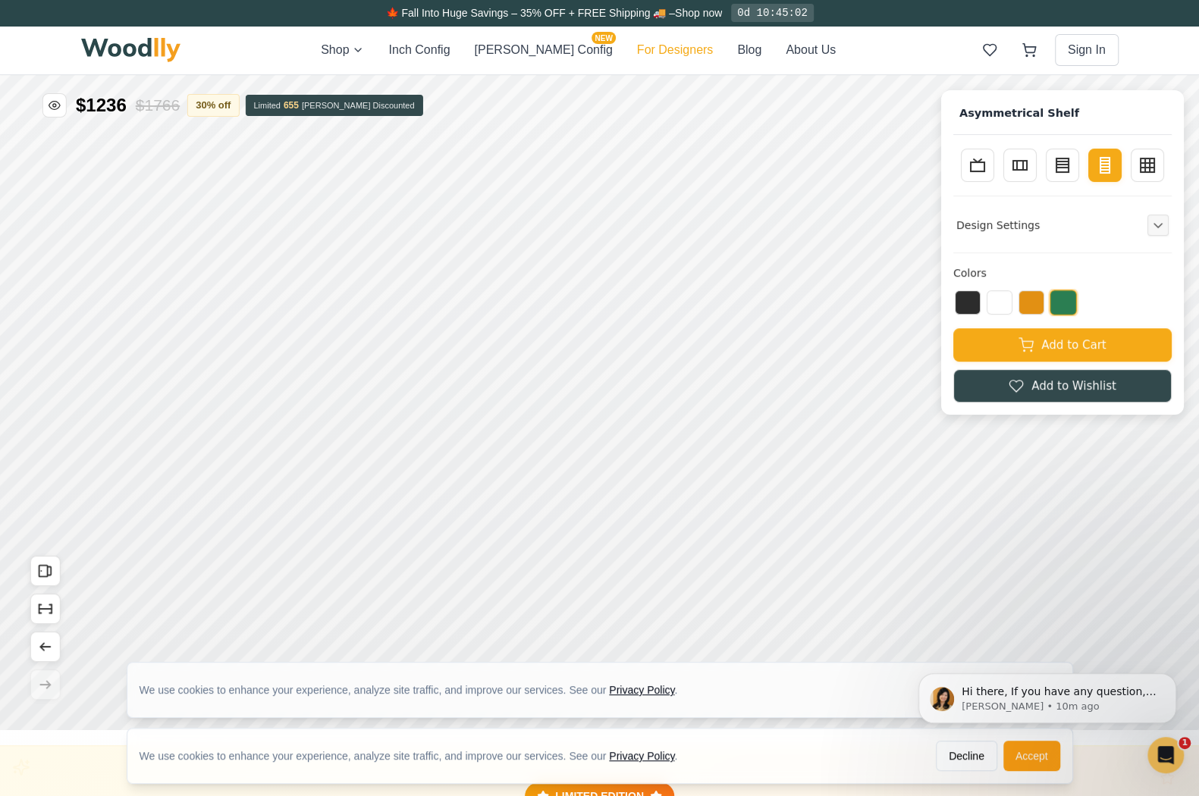
click at [642, 57] on button "For Designers" at bounding box center [675, 50] width 76 height 18
